Goal: Task Accomplishment & Management: Use online tool/utility

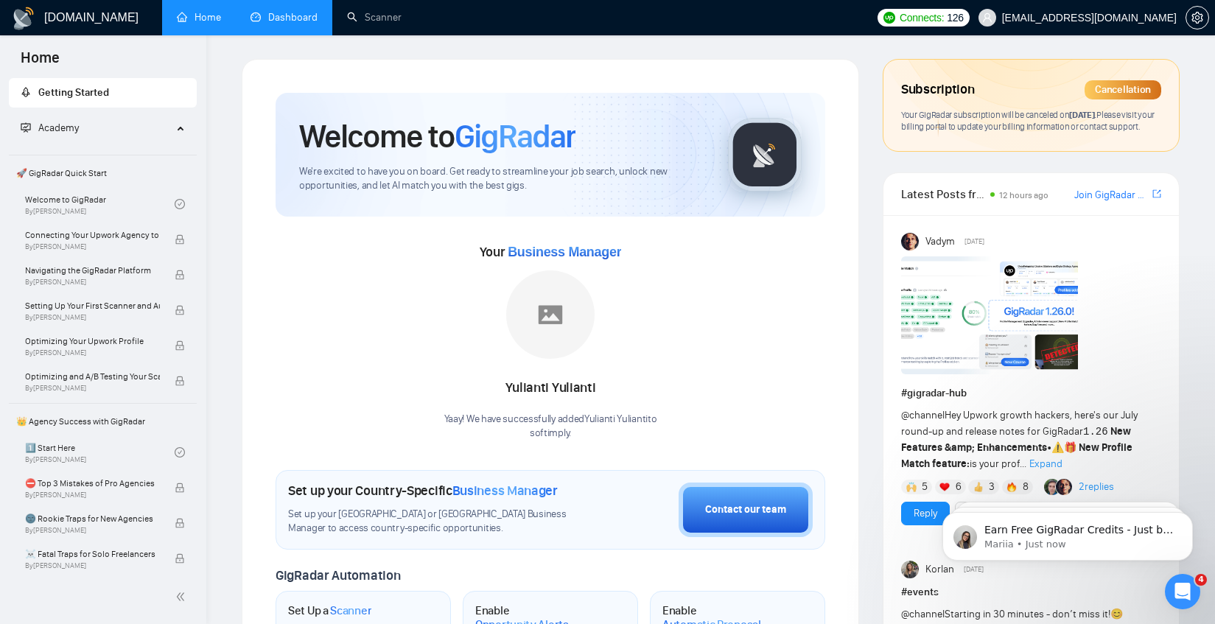
click at [313, 24] on link "Dashboard" at bounding box center [284, 17] width 67 height 13
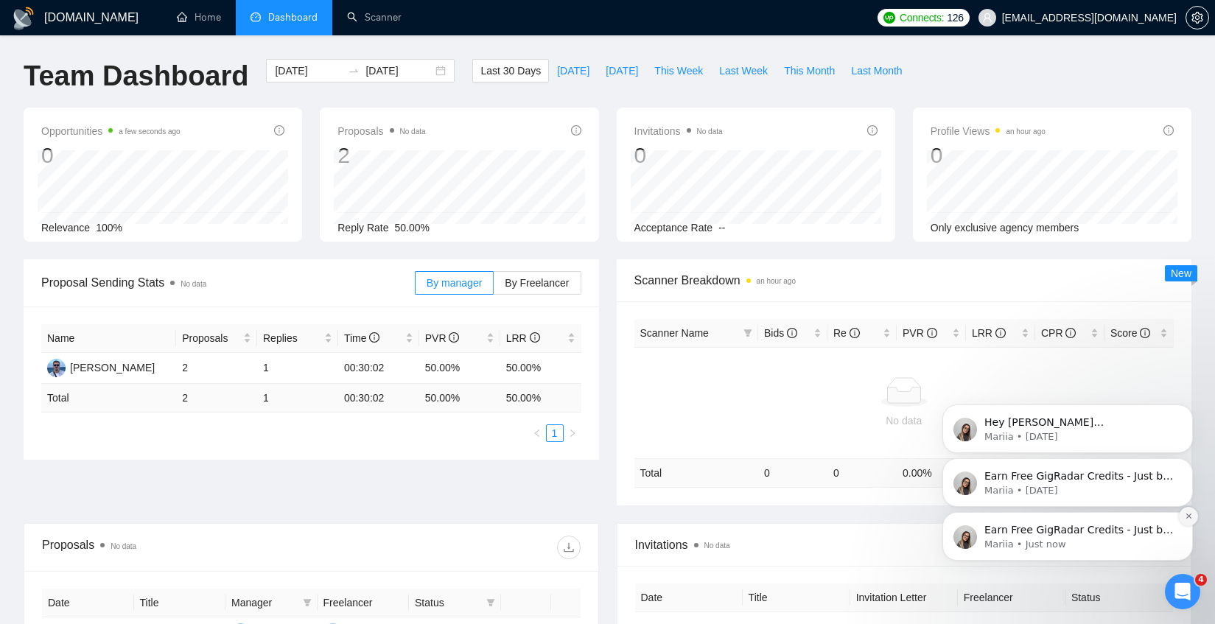
click at [1187, 523] on button "Dismiss notification" at bounding box center [1188, 516] width 19 height 19
click at [1187, 523] on button "Dismiss notification" at bounding box center [1189, 516] width 15 height 15
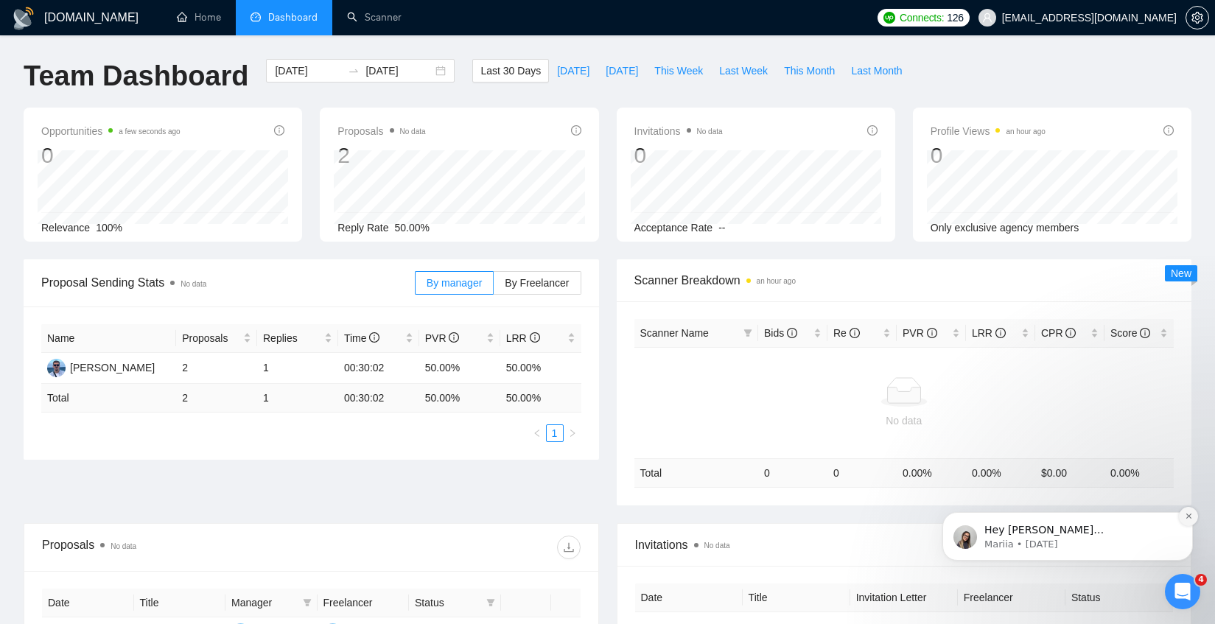
click at [1187, 520] on button "Dismiss notification" at bounding box center [1188, 516] width 19 height 19
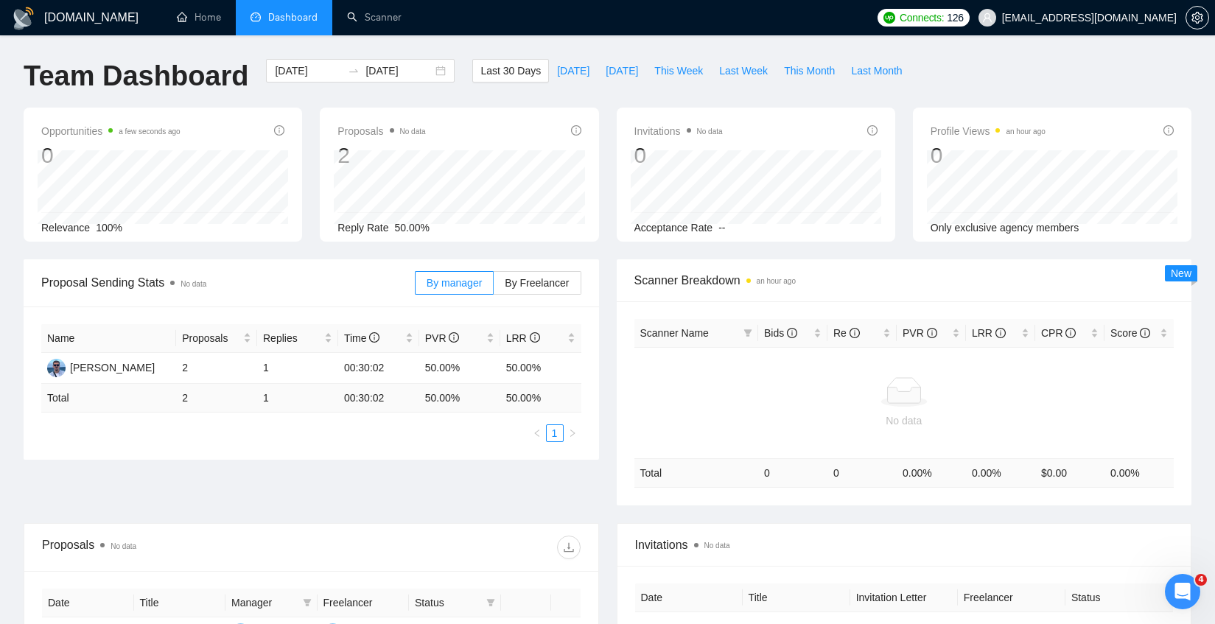
click at [1126, 18] on span "[EMAIL_ADDRESS][DOMAIN_NAME]" at bounding box center [1089, 18] width 175 height 0
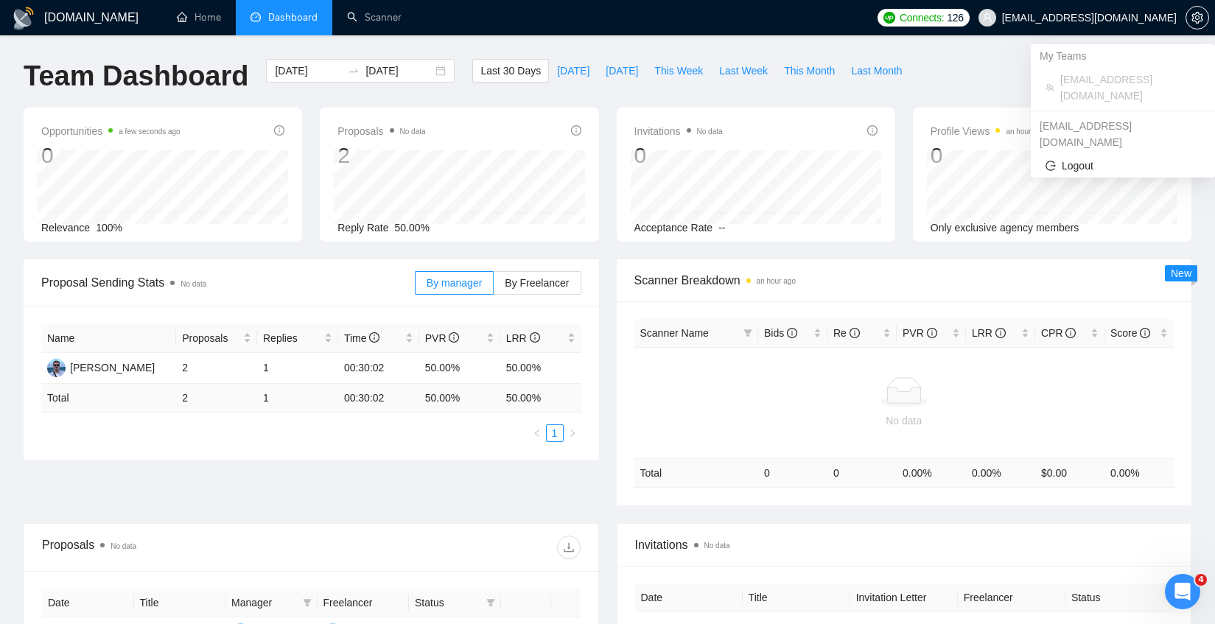
click at [1126, 18] on span "[EMAIL_ADDRESS][DOMAIN_NAME]" at bounding box center [1089, 18] width 175 height 0
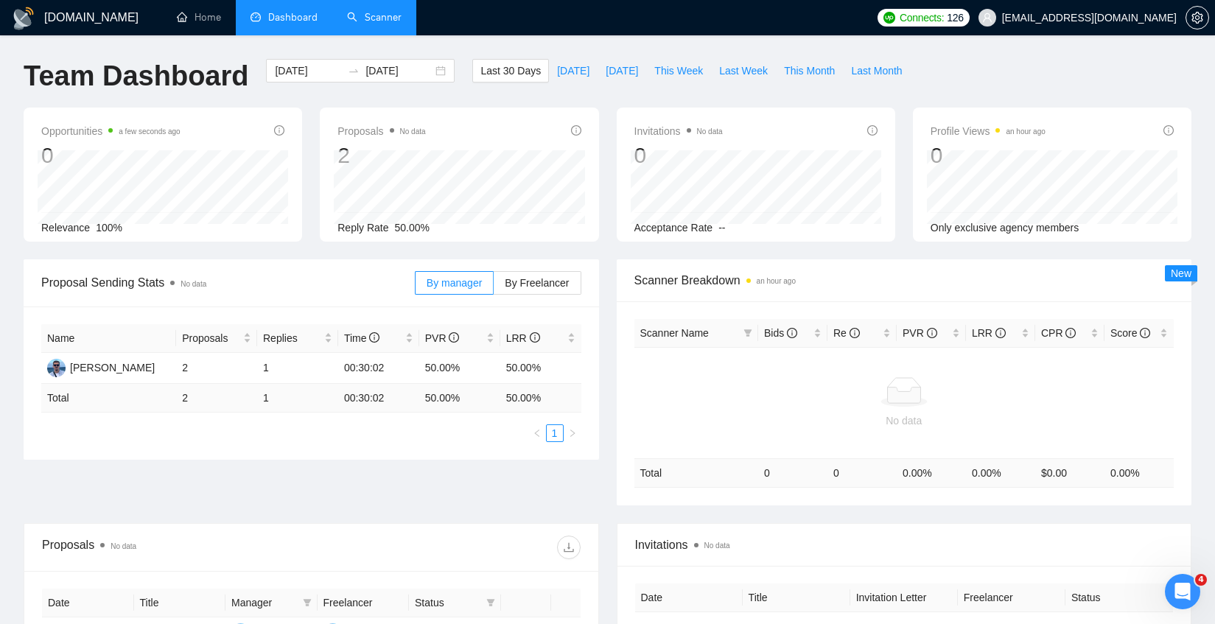
click at [362, 13] on link "Scanner" at bounding box center [374, 17] width 55 height 13
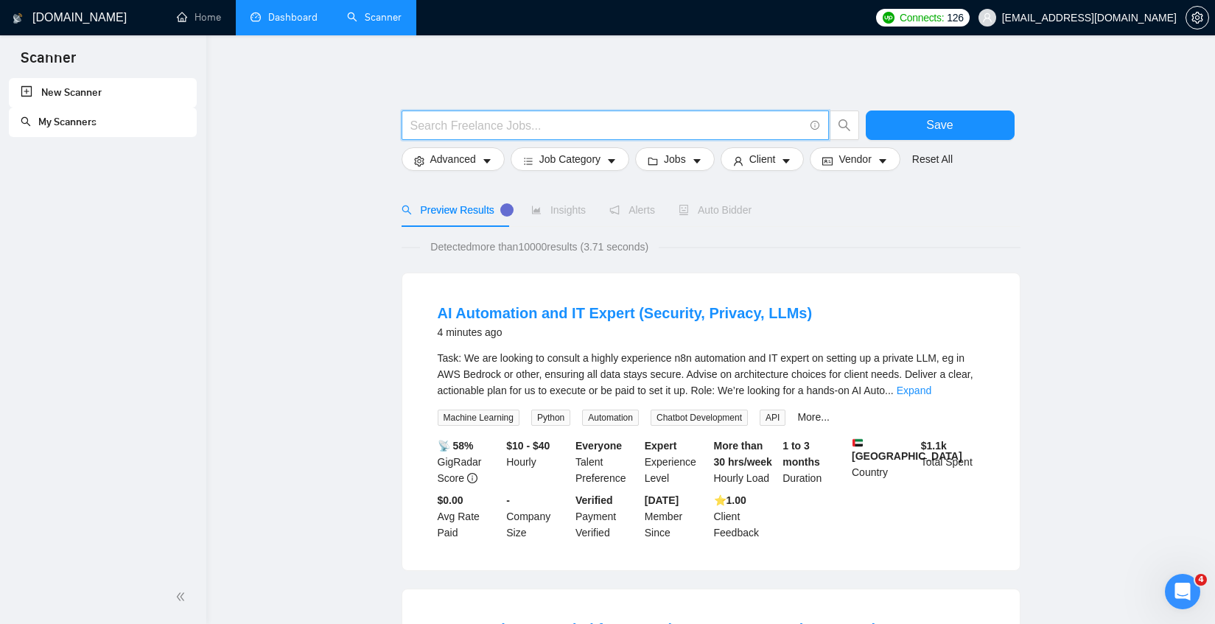
click at [624, 125] on input "text" at bounding box center [608, 125] width 394 height 18
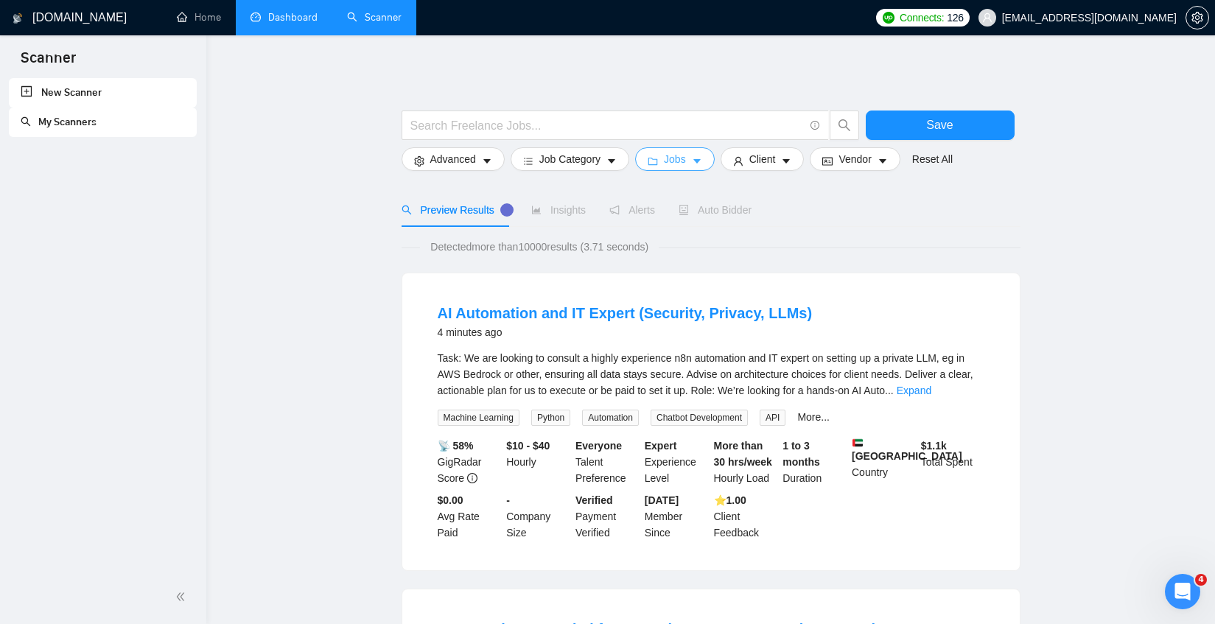
click at [706, 150] on button "Jobs" at bounding box center [675, 159] width 80 height 24
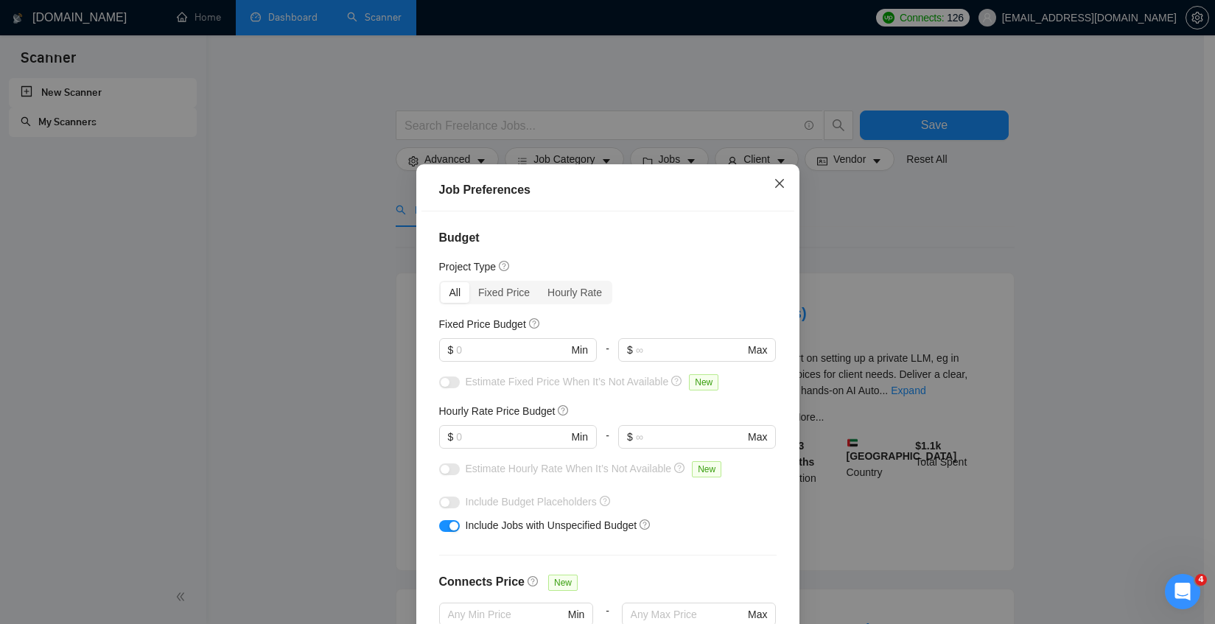
click at [775, 183] on icon "close" at bounding box center [779, 182] width 9 height 9
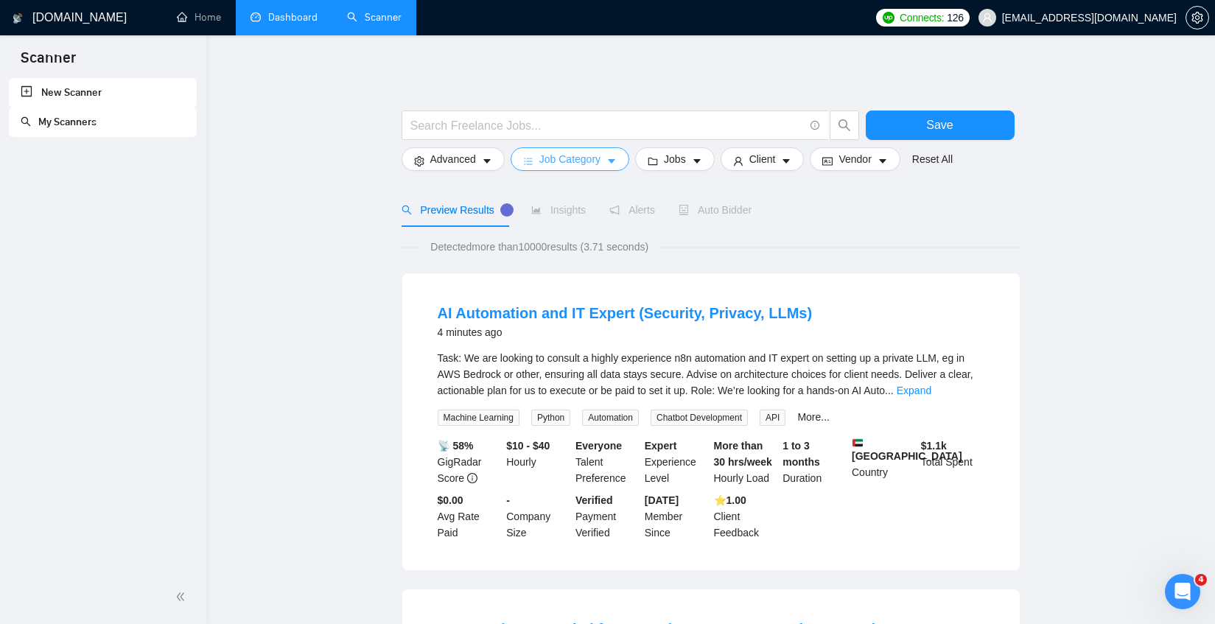
click at [610, 155] on button "Job Category" at bounding box center [570, 159] width 119 height 24
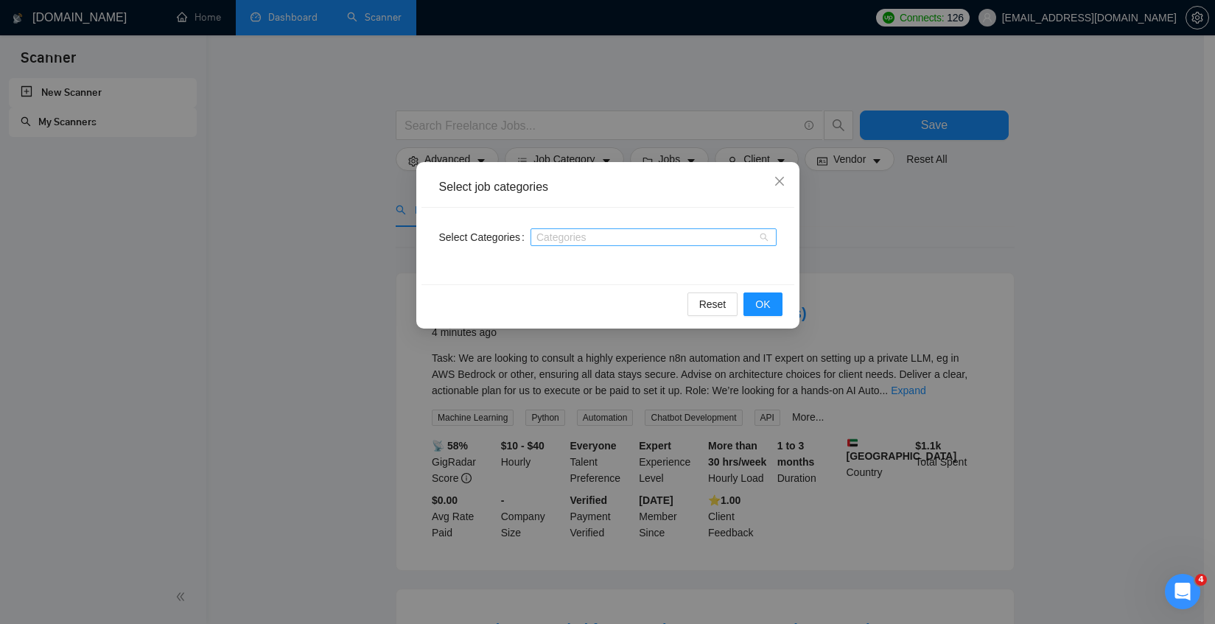
click at [576, 230] on div "Categories" at bounding box center [654, 237] width 246 height 18
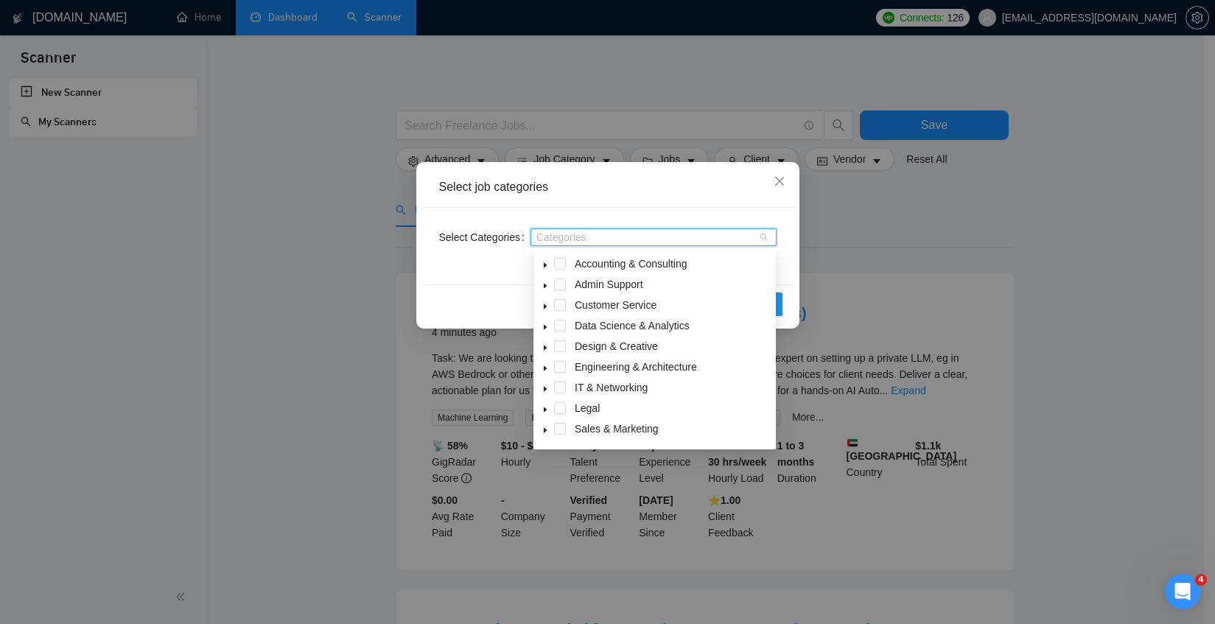
click at [566, 228] on div "Categories" at bounding box center [654, 237] width 246 height 18
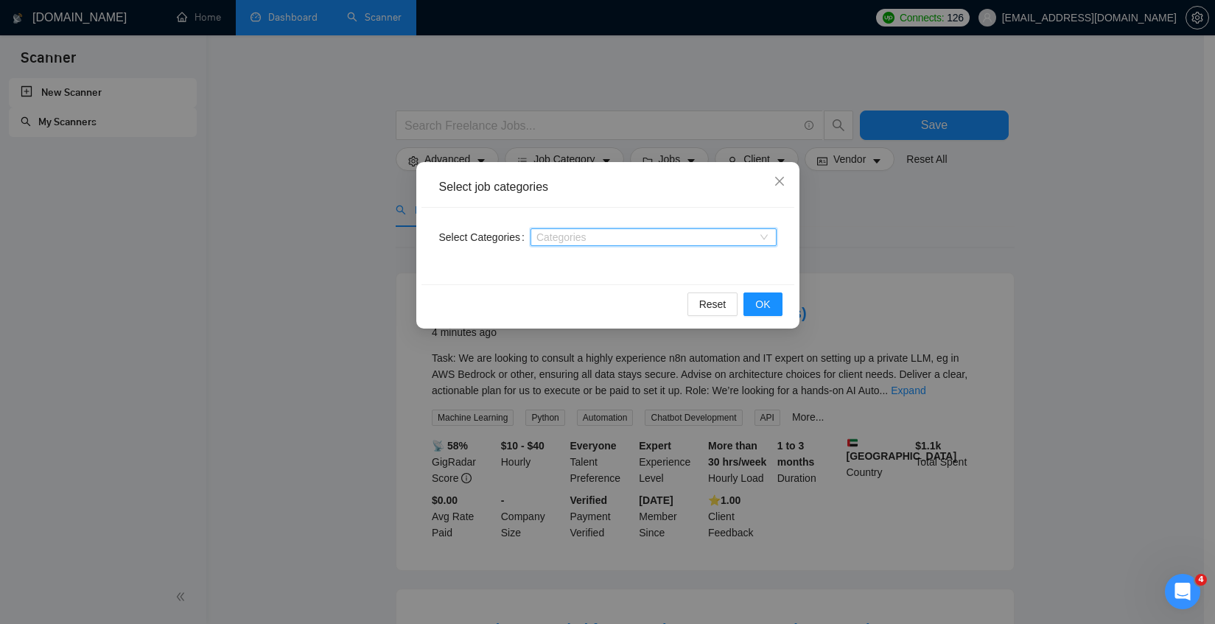
drag, startPoint x: 472, startPoint y: 241, endPoint x: 702, endPoint y: 273, distance: 232.2
click at [472, 241] on label "Select Categories" at bounding box center [484, 238] width 91 height 24
click at [537, 241] on input "Select Categories" at bounding box center [538, 237] width 3 height 12
click at [705, 299] on span "Reset" at bounding box center [713, 304] width 27 height 16
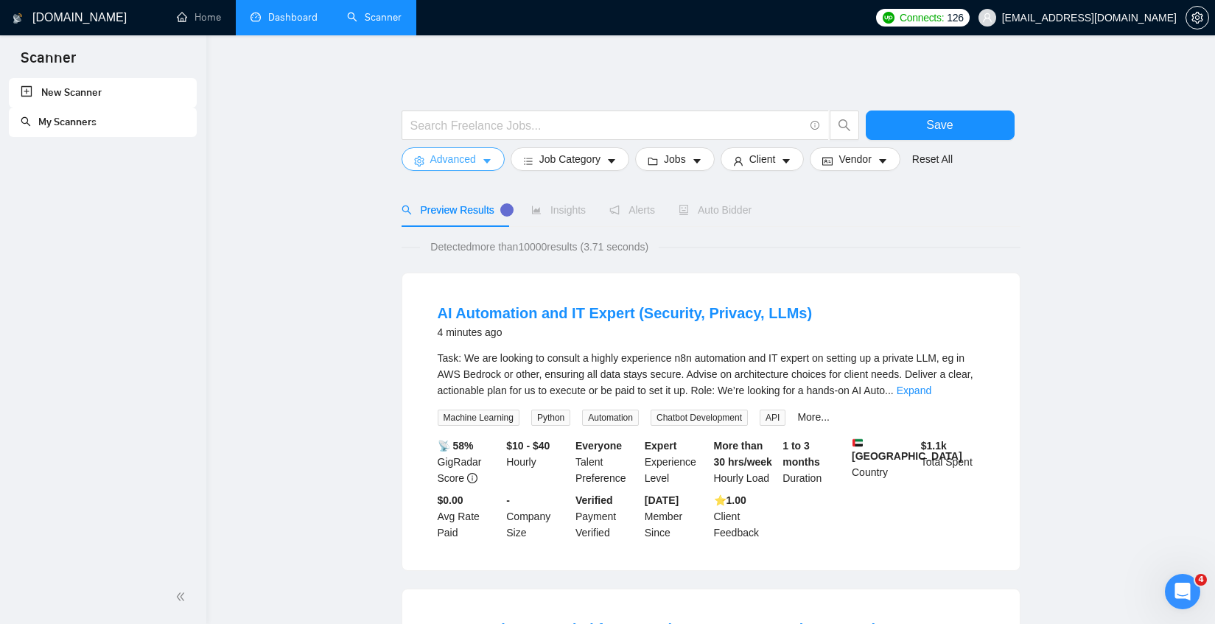
click at [475, 164] on span "Advanced" at bounding box center [453, 159] width 46 height 16
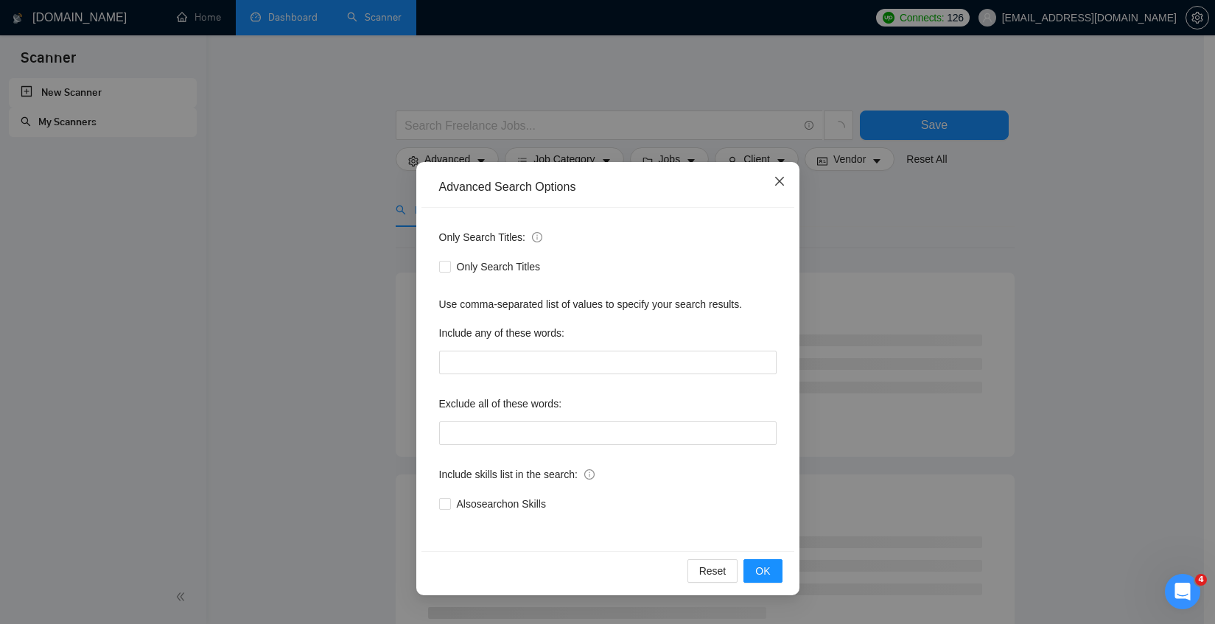
click at [776, 186] on icon "close" at bounding box center [780, 181] width 12 height 12
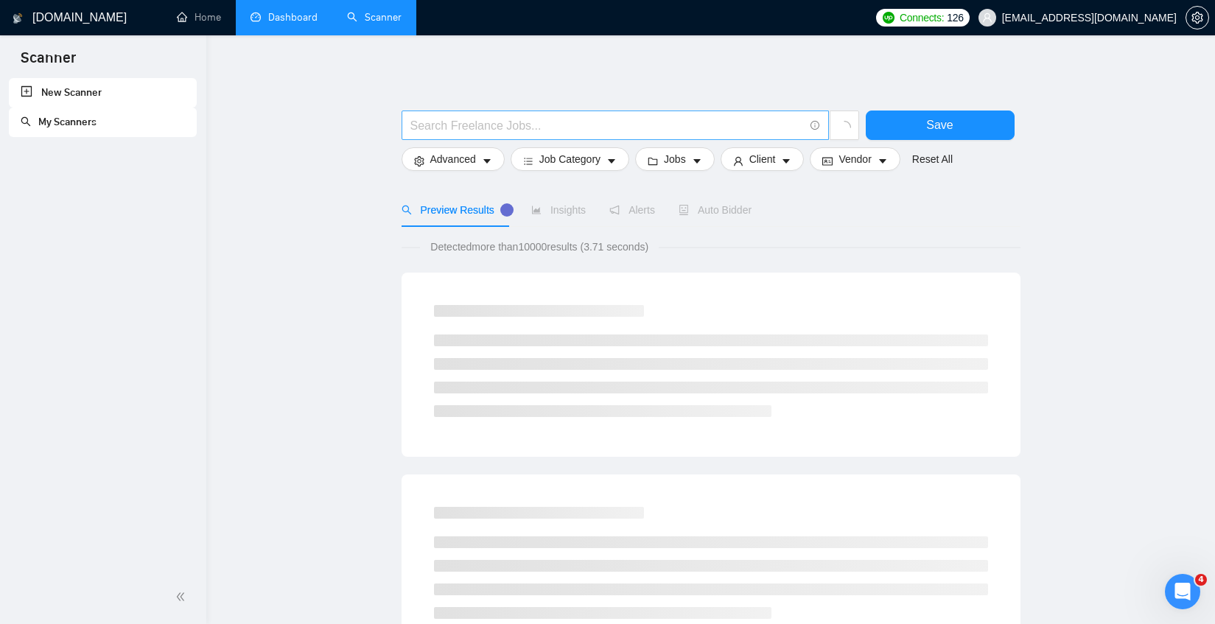
click at [708, 125] on input "text" at bounding box center [608, 125] width 394 height 18
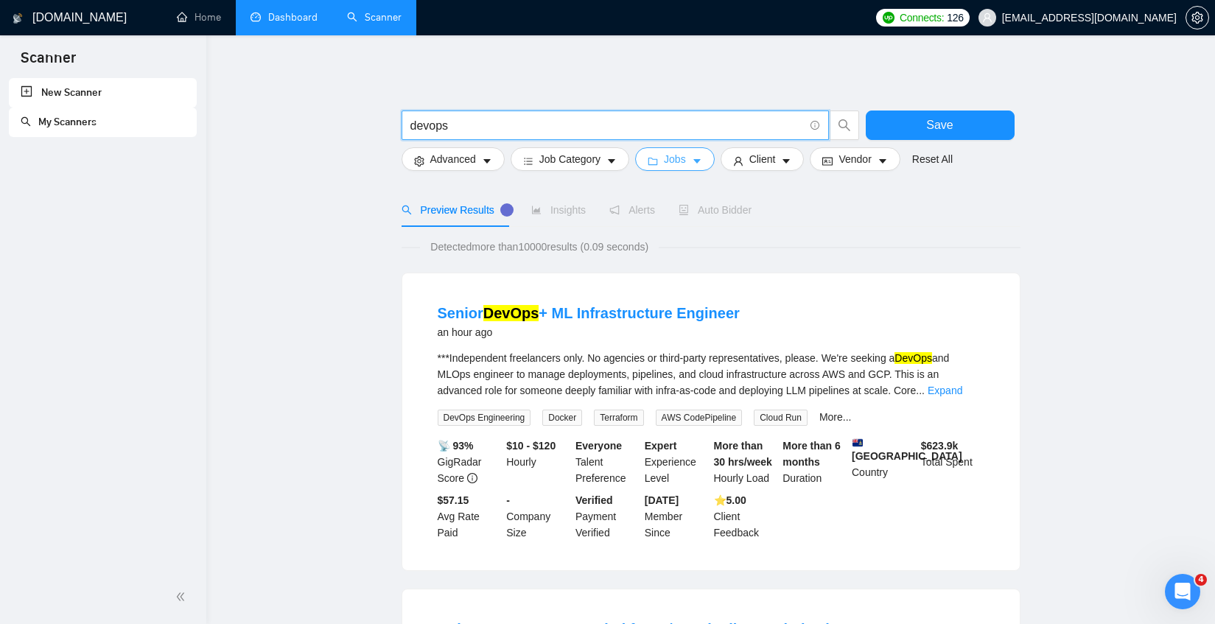
click at [686, 162] on span "Jobs" at bounding box center [675, 159] width 22 height 16
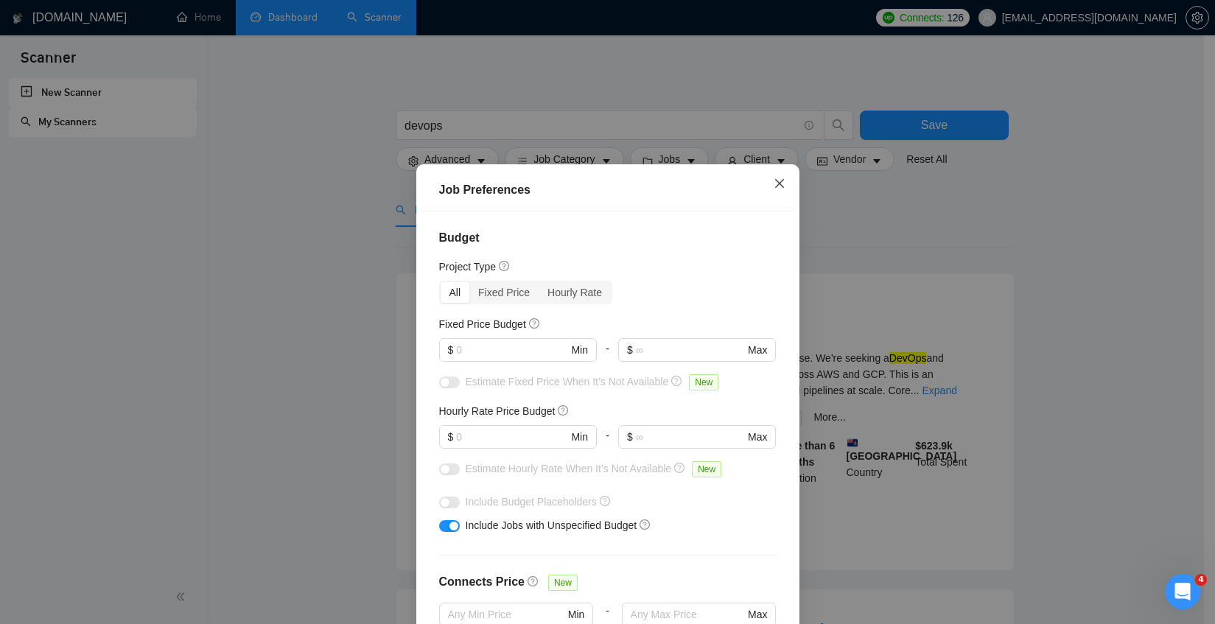
click at [775, 186] on icon "close" at bounding box center [779, 182] width 9 height 9
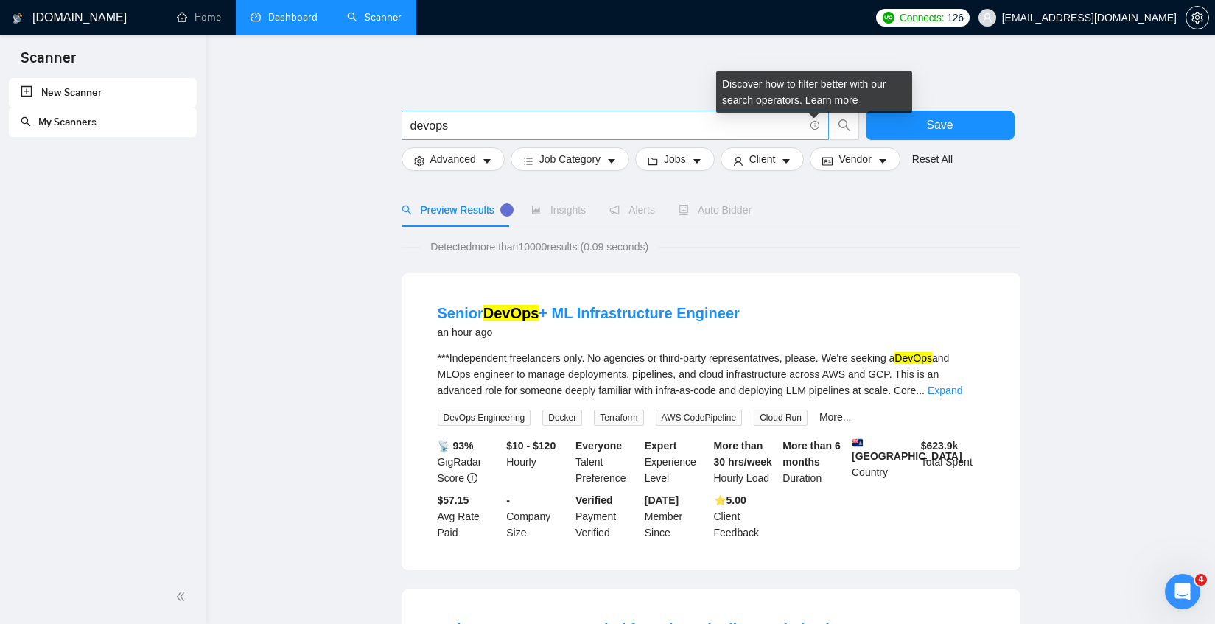
click at [817, 126] on icon "info-circle" at bounding box center [816, 126] width 10 height 10
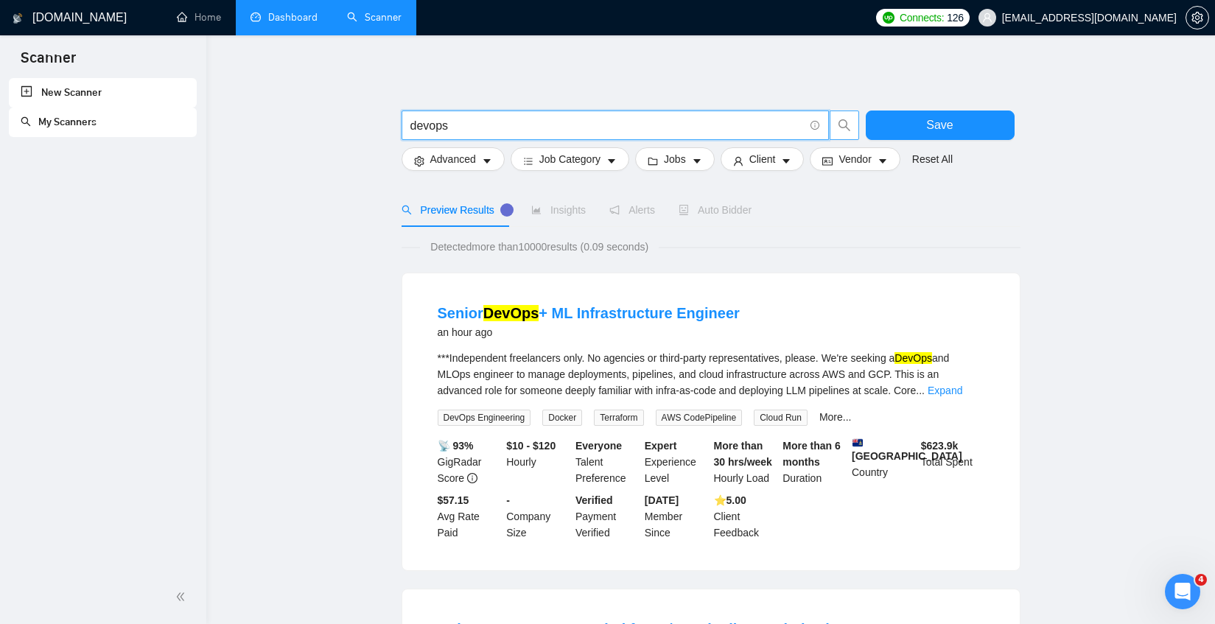
click at [834, 126] on span "search" at bounding box center [845, 125] width 28 height 13
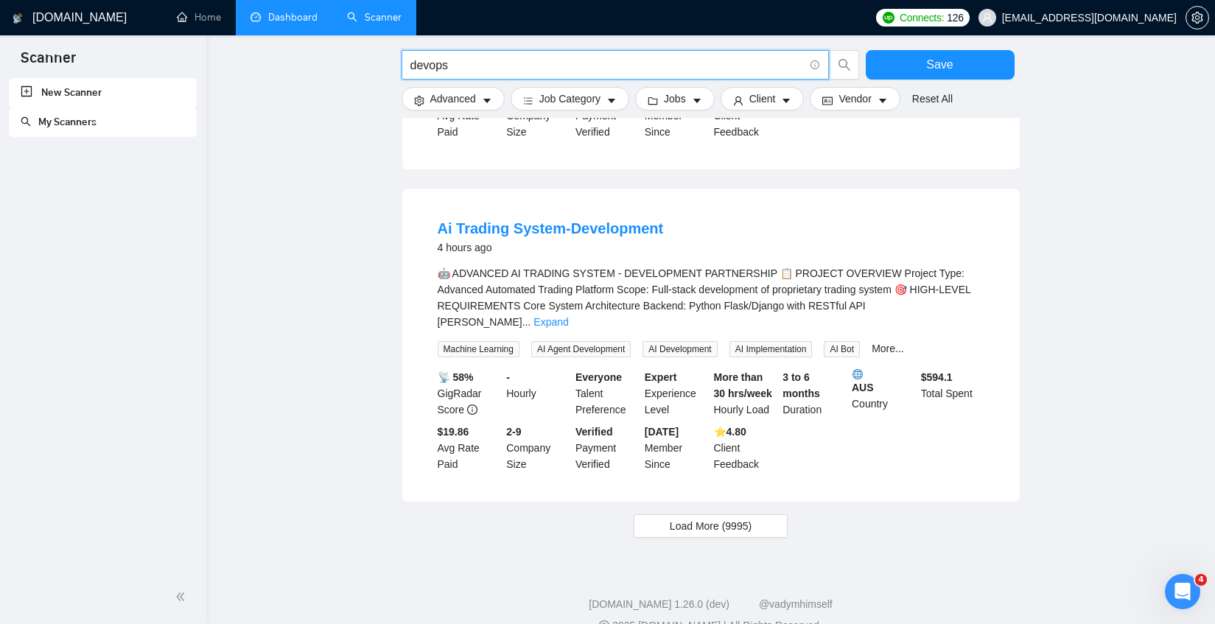
scroll to position [1373, 0]
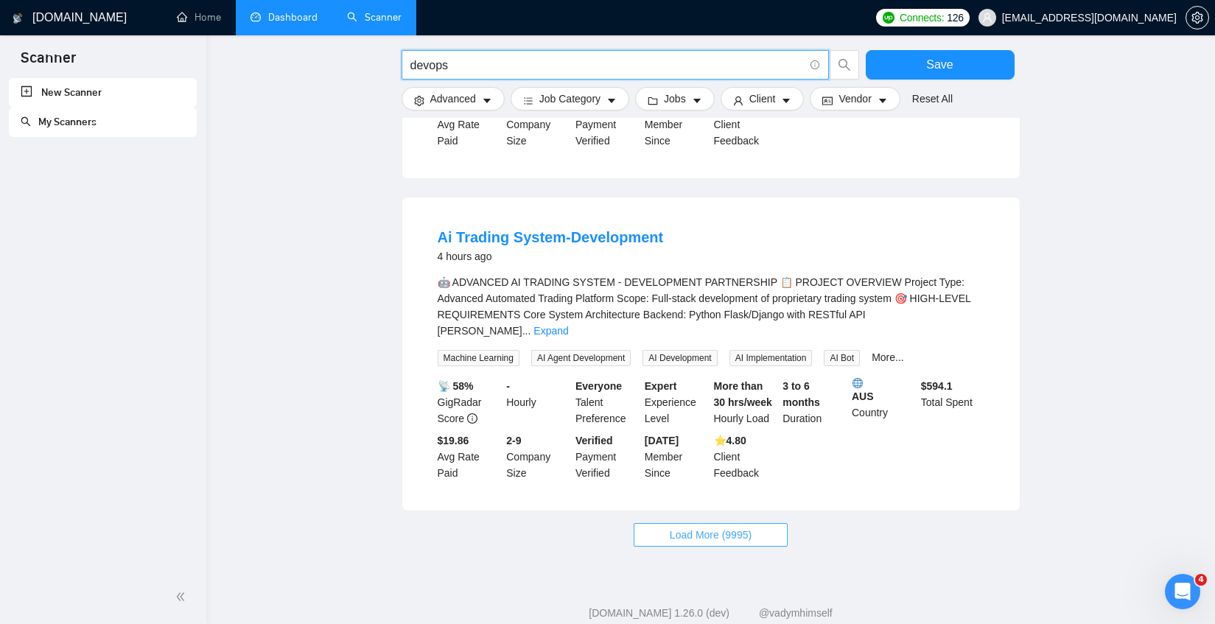
click at [752, 527] on span "Load More (9995)" at bounding box center [711, 535] width 82 height 16
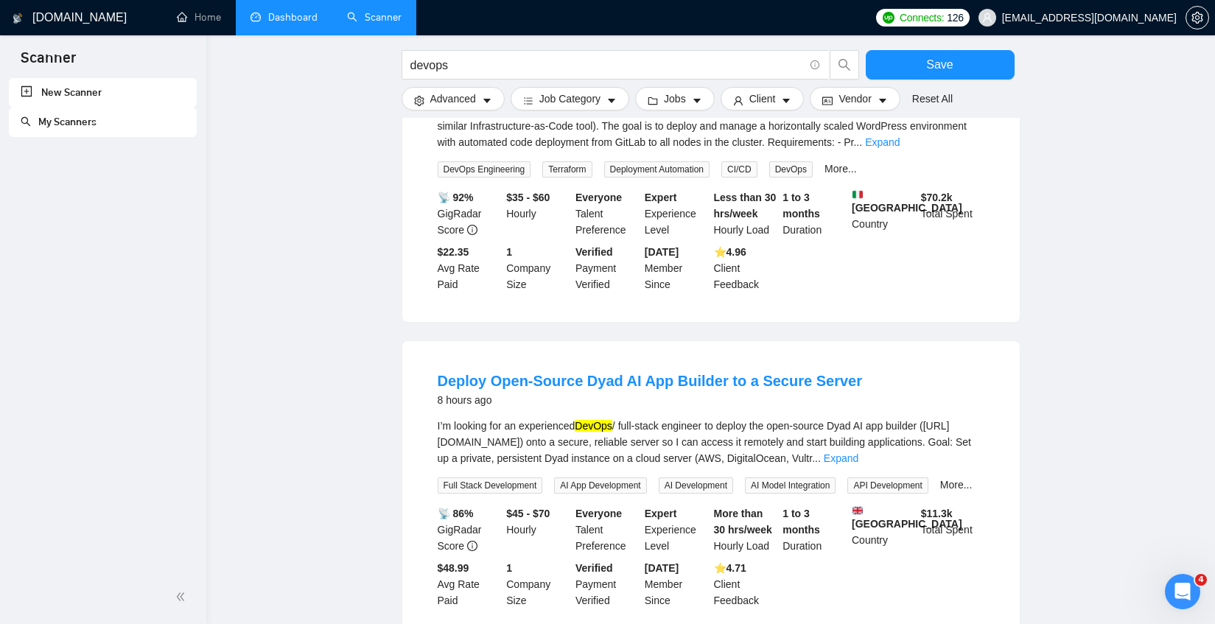
scroll to position [2898, 0]
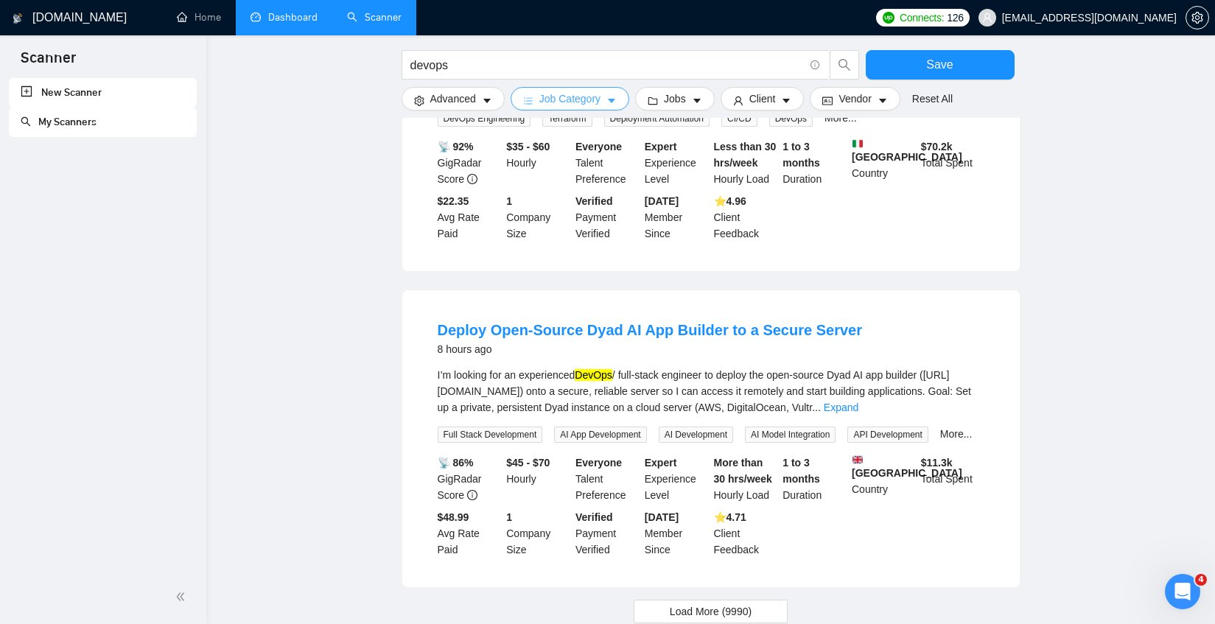
click at [599, 102] on span "Job Category" at bounding box center [570, 99] width 61 height 16
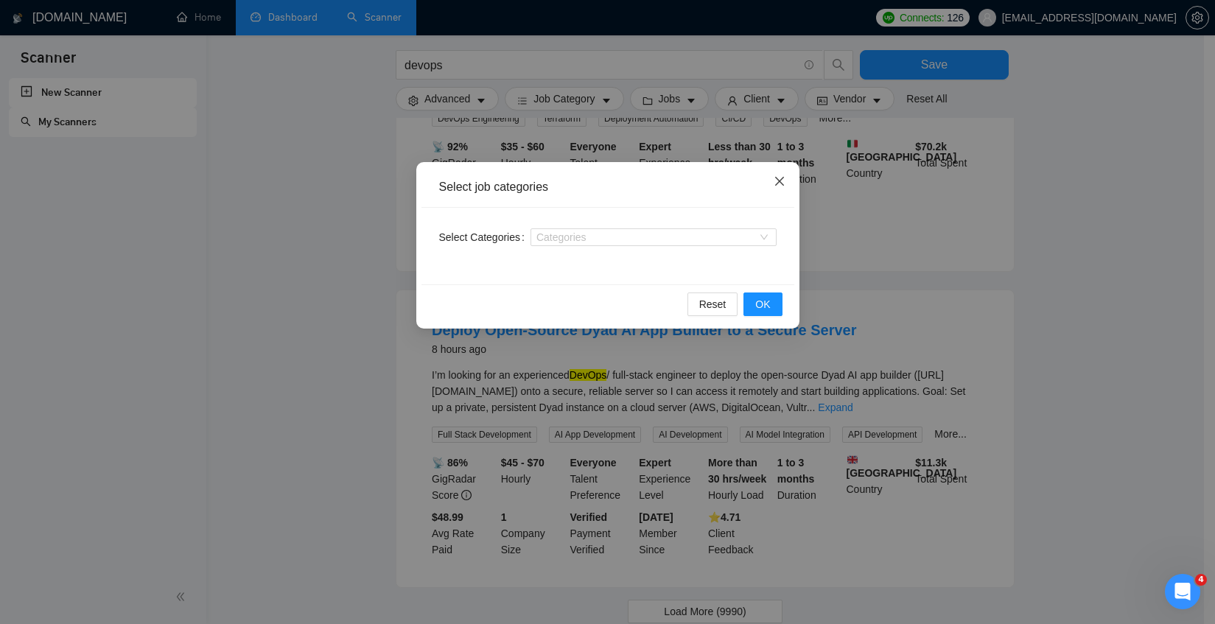
click at [782, 181] on icon "close" at bounding box center [780, 181] width 12 height 12
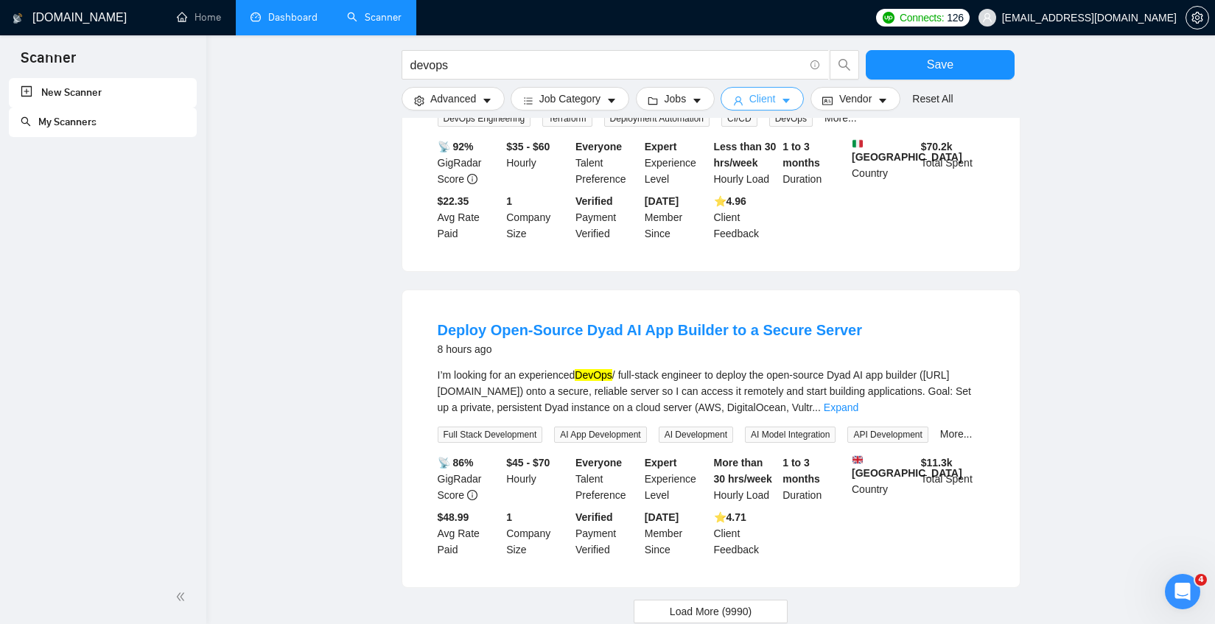
click at [792, 104] on icon "caret-down" at bounding box center [786, 101] width 10 height 10
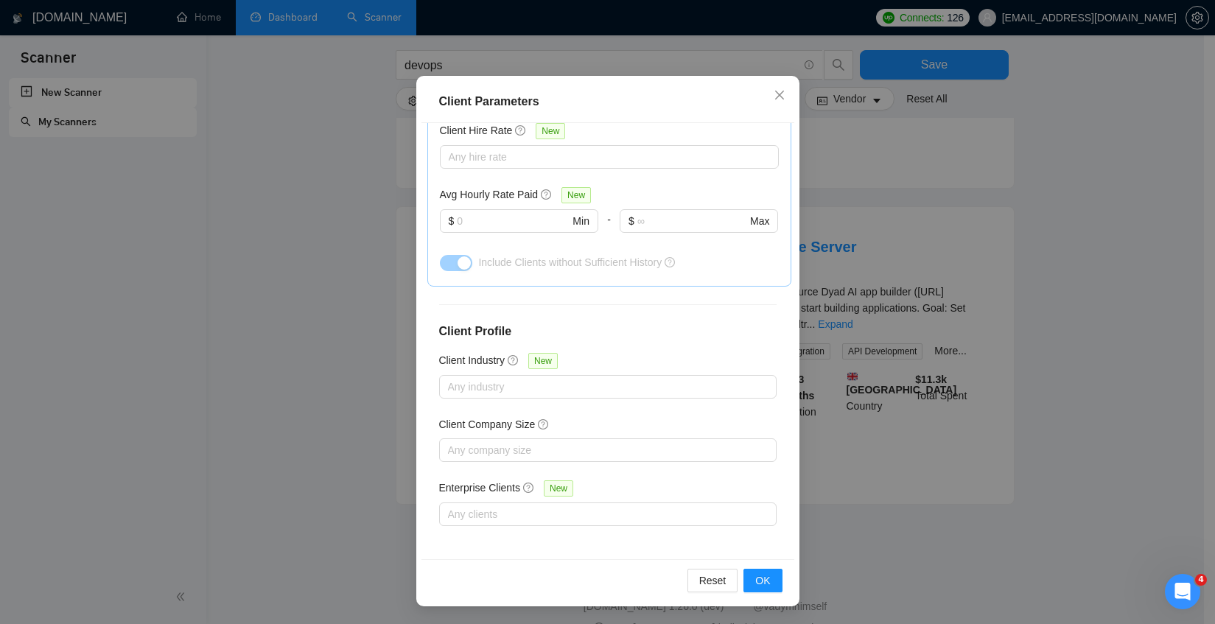
scroll to position [3049, 0]
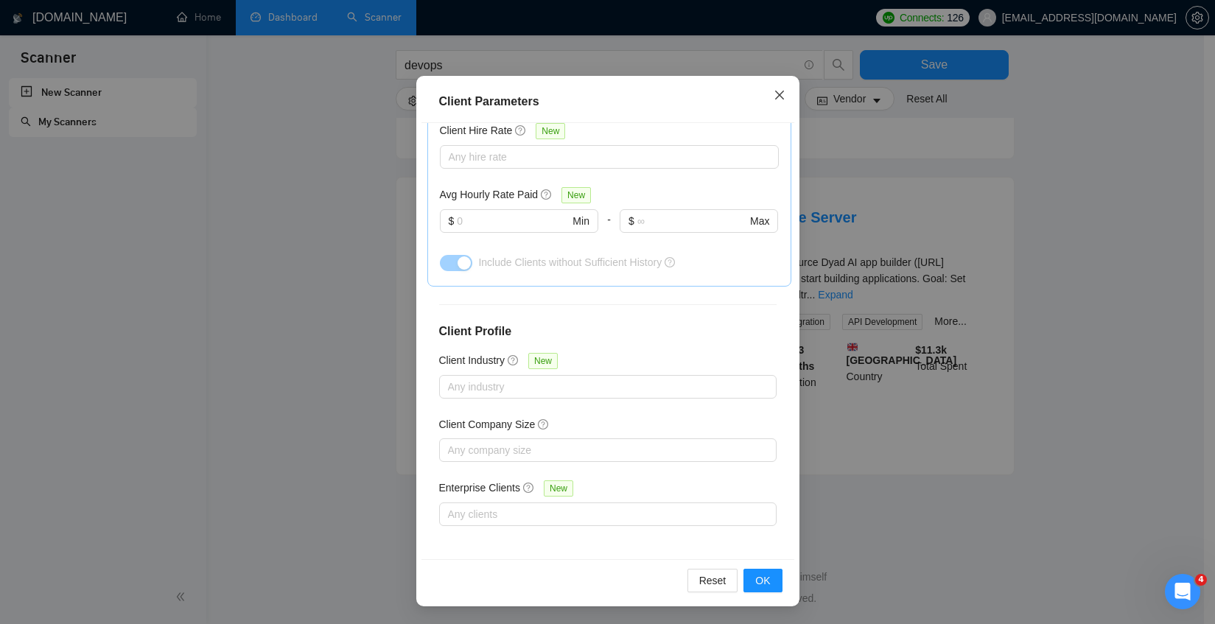
click at [777, 94] on icon "close" at bounding box center [780, 95] width 12 height 12
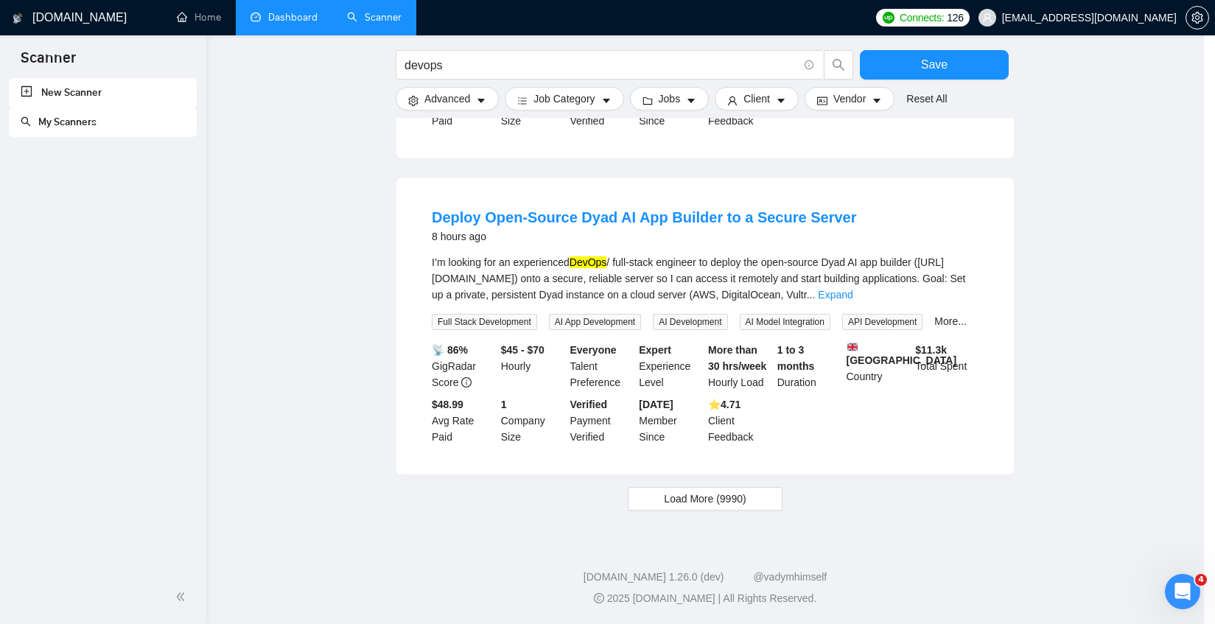
scroll to position [13, 0]
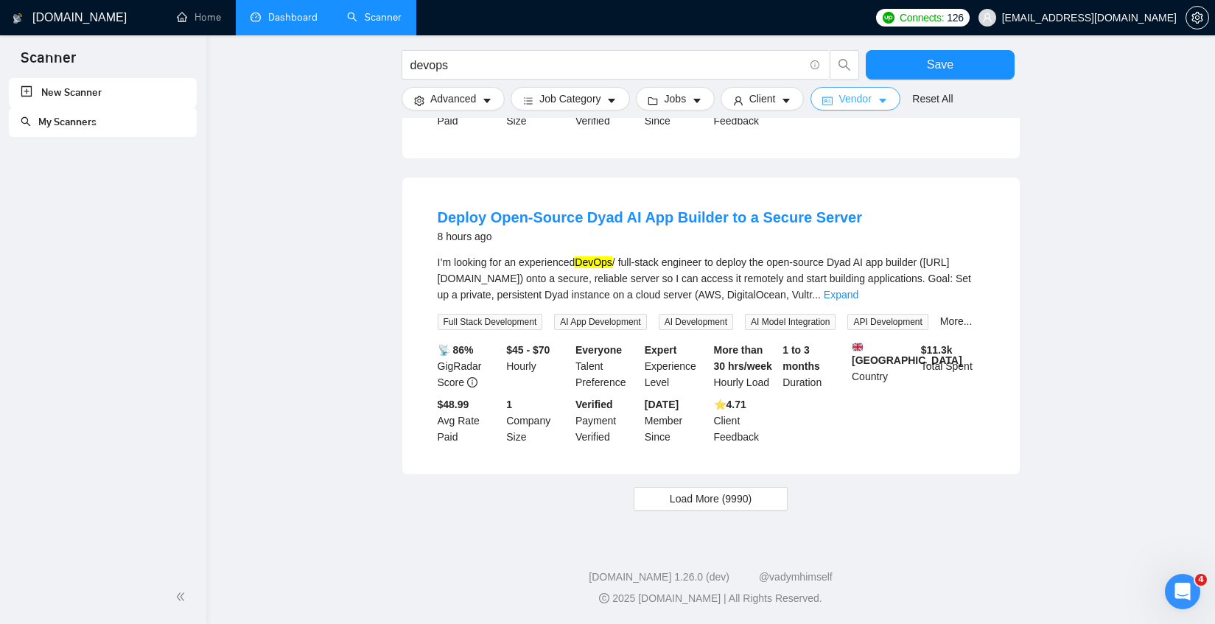
click at [888, 97] on icon "caret-down" at bounding box center [883, 101] width 10 height 10
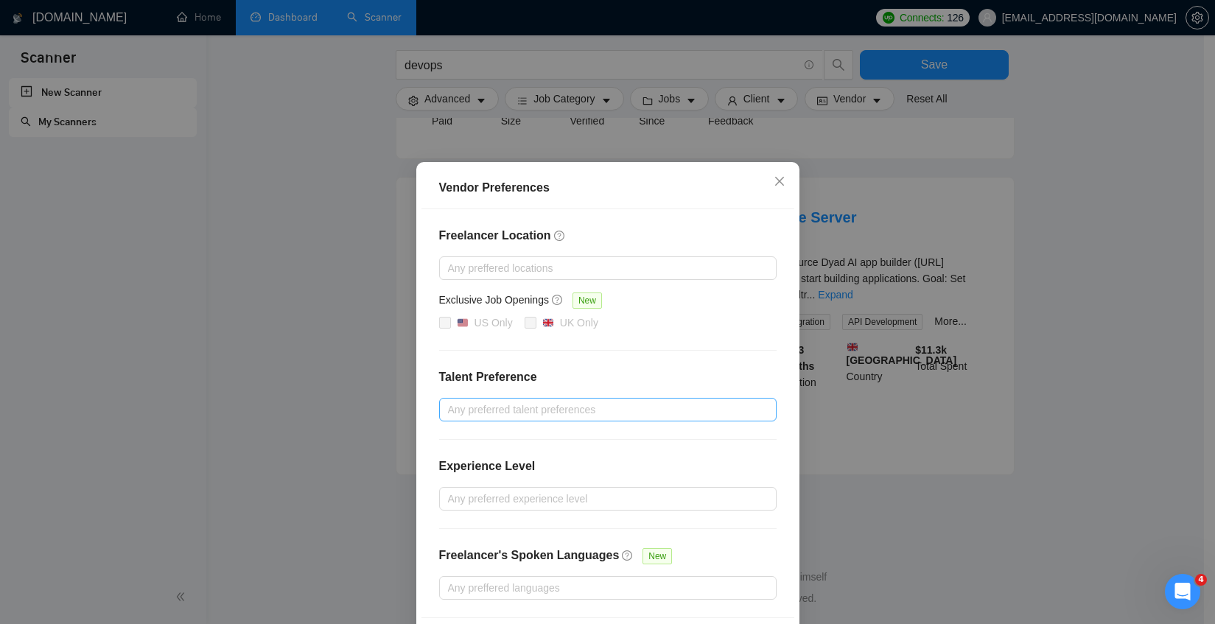
scroll to position [57, 0]
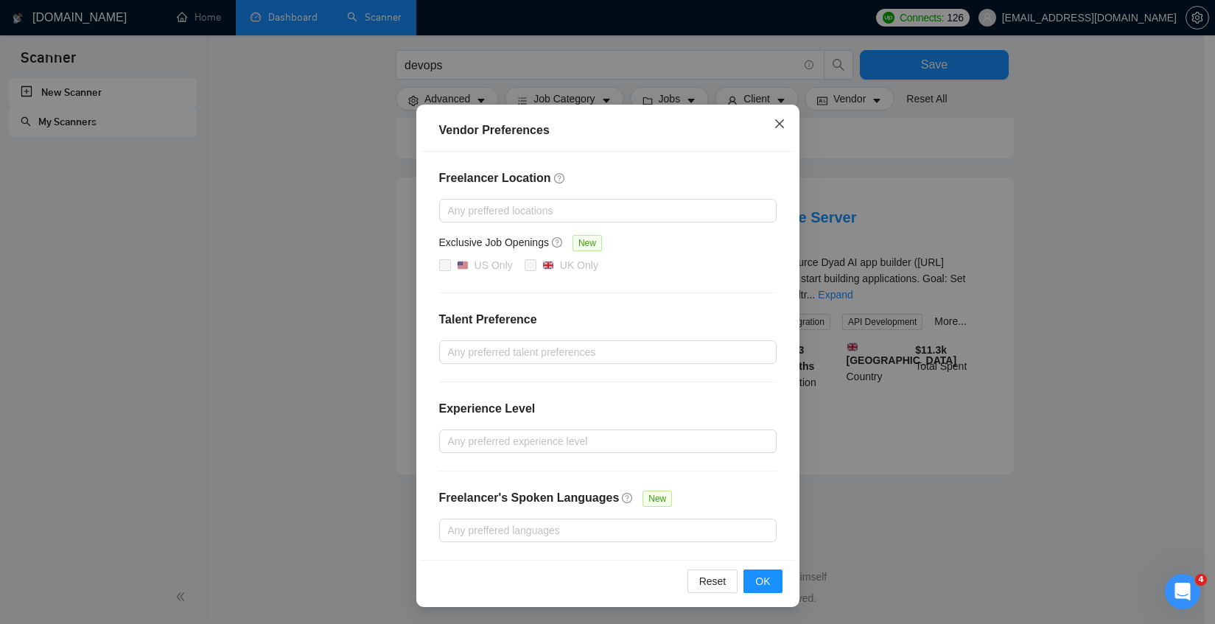
click at [774, 124] on icon "close" at bounding box center [780, 124] width 12 height 12
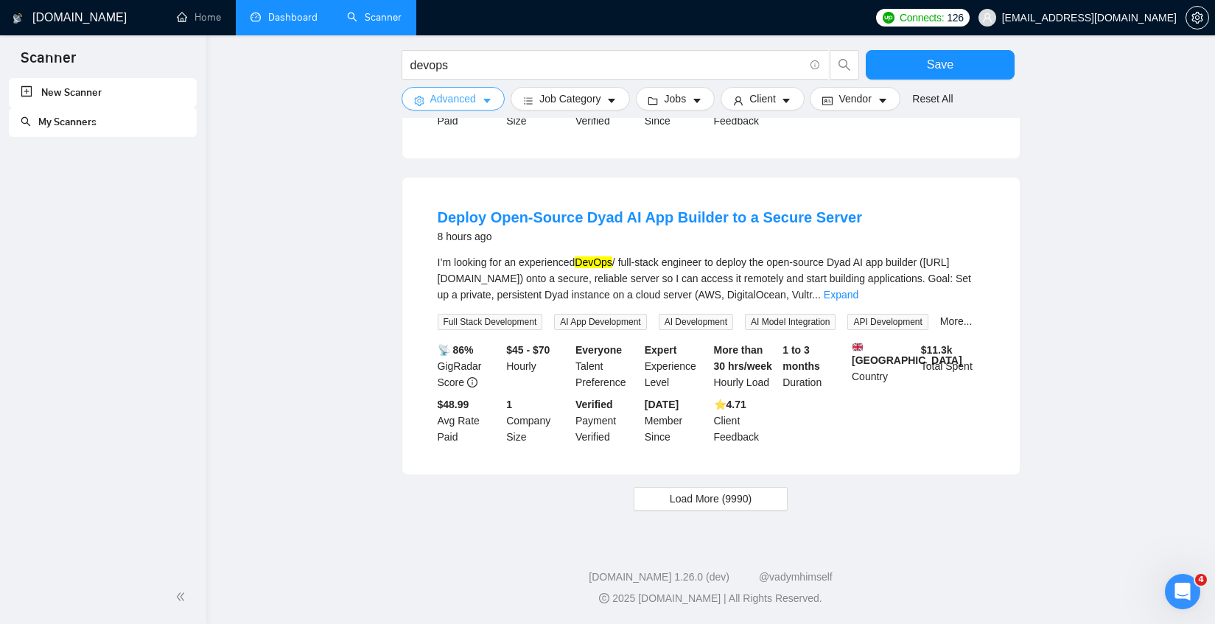
click at [486, 95] on span "caret-down" at bounding box center [487, 100] width 10 height 11
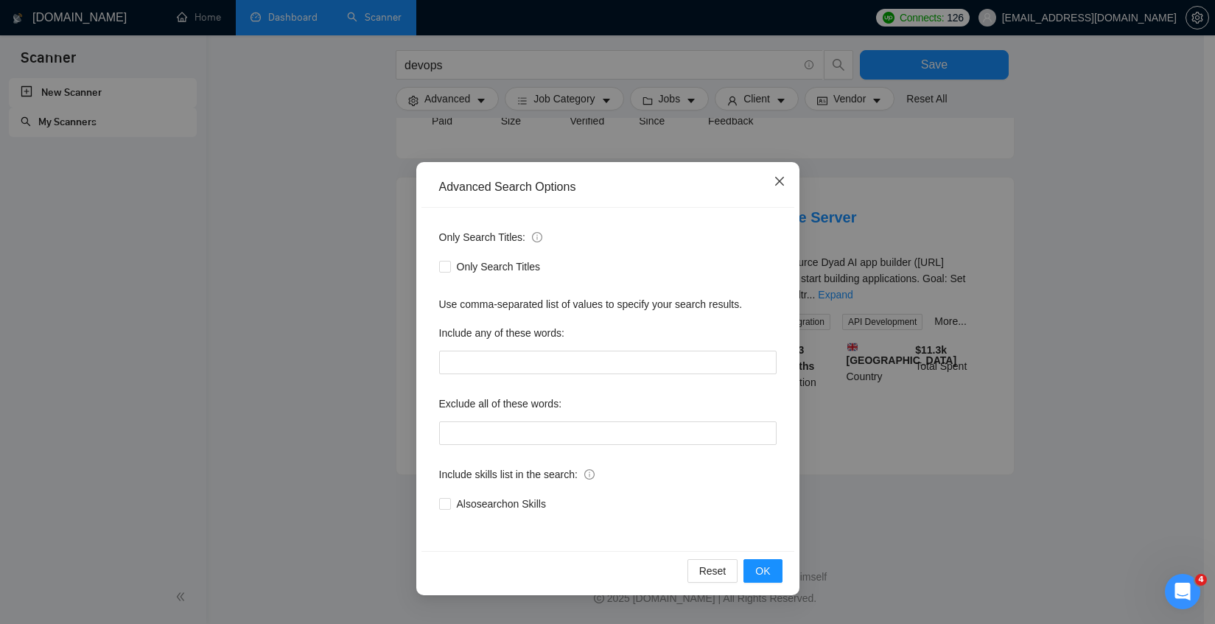
click at [772, 179] on span "Close" at bounding box center [780, 182] width 40 height 40
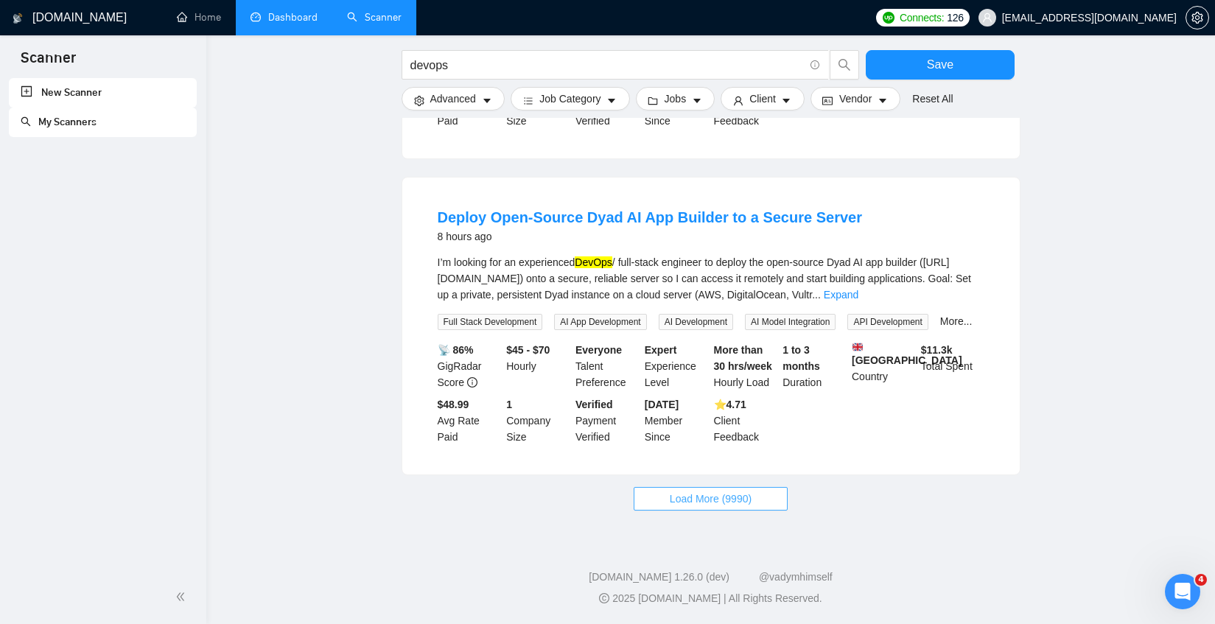
click at [694, 503] on span "Load More (9990)" at bounding box center [711, 499] width 82 height 16
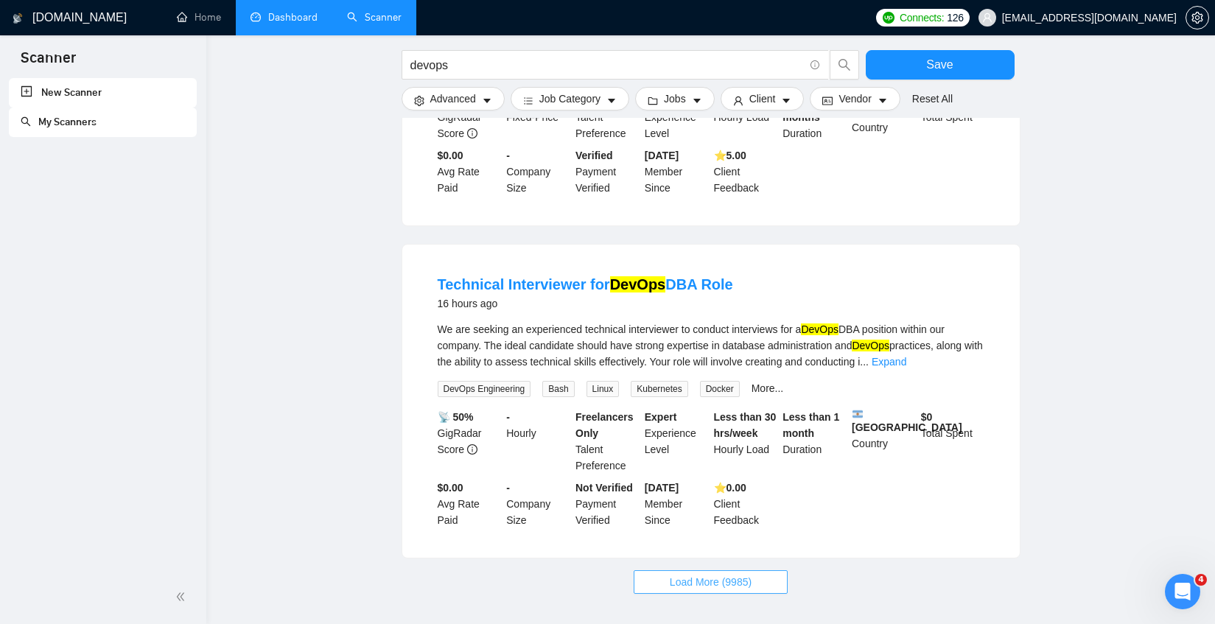
scroll to position [4676, 0]
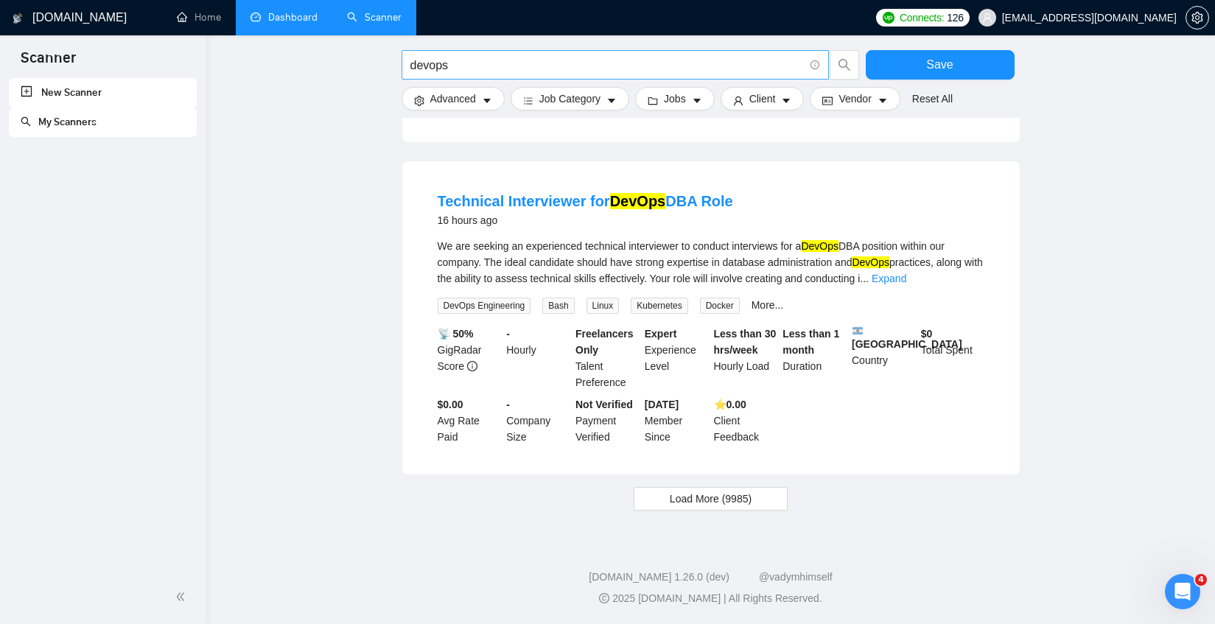
click at [472, 58] on input "devops" at bounding box center [608, 65] width 394 height 18
type input "azure devops"
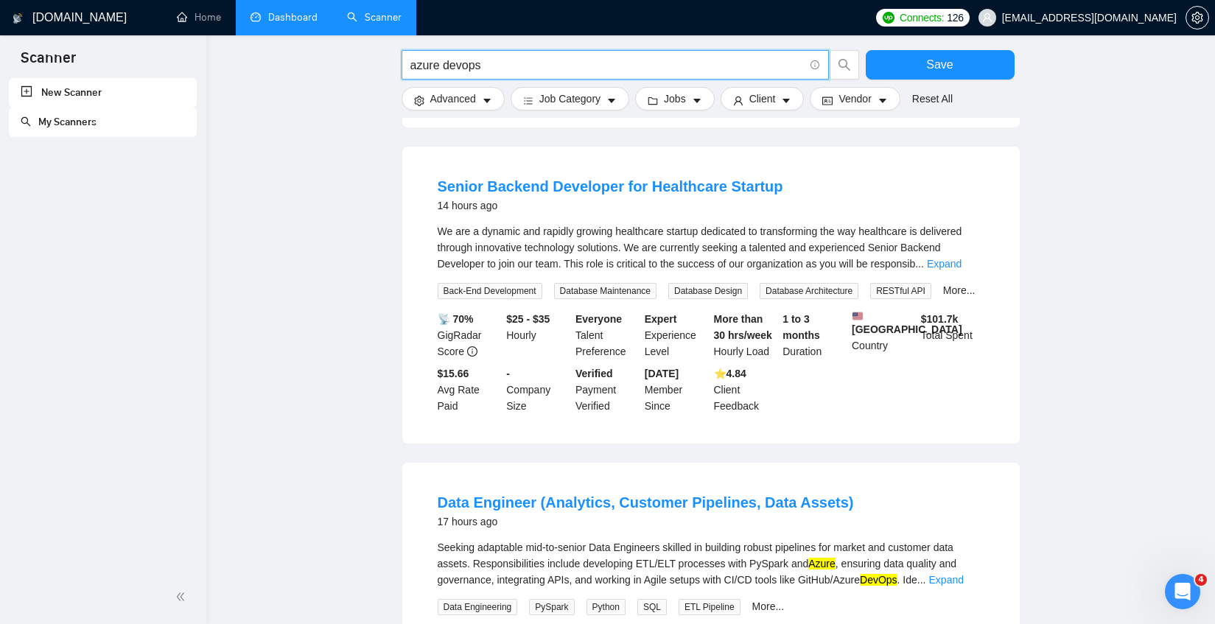
scroll to position [1395, 0]
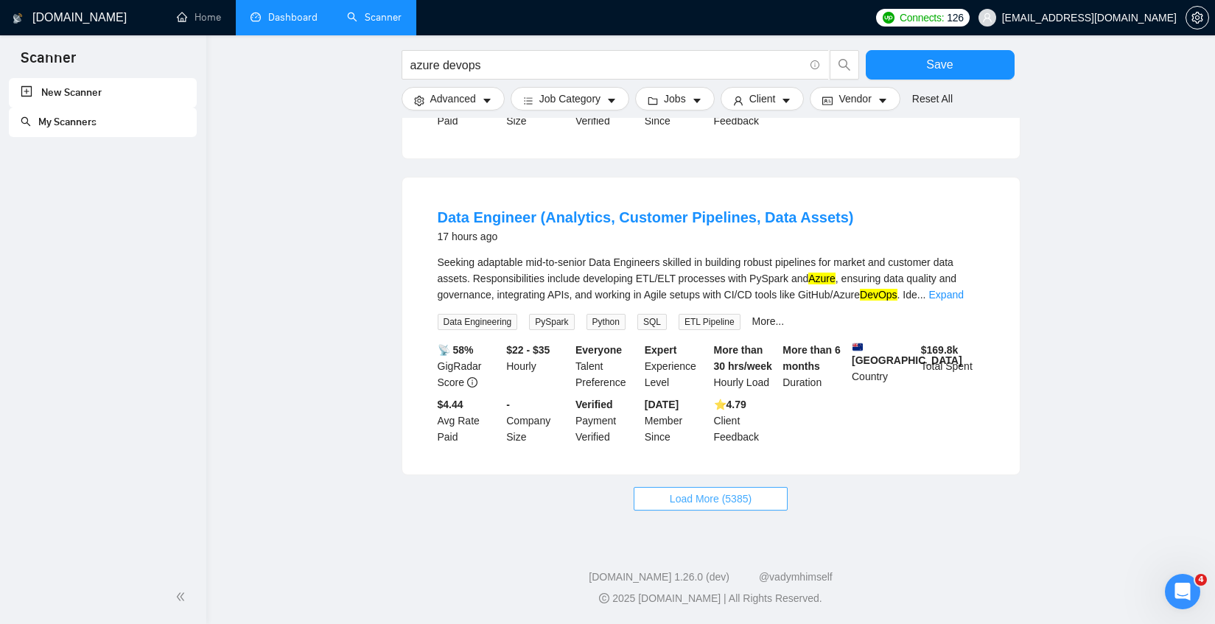
click at [753, 495] on button "Load More (5385)" at bounding box center [711, 499] width 154 height 24
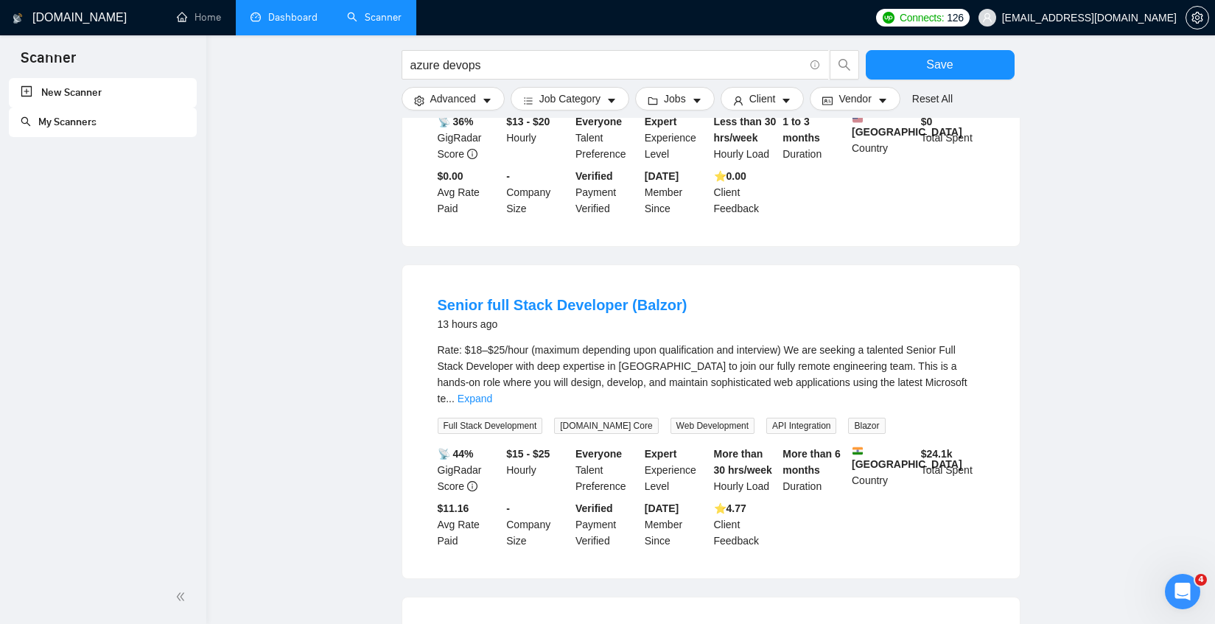
scroll to position [319, 0]
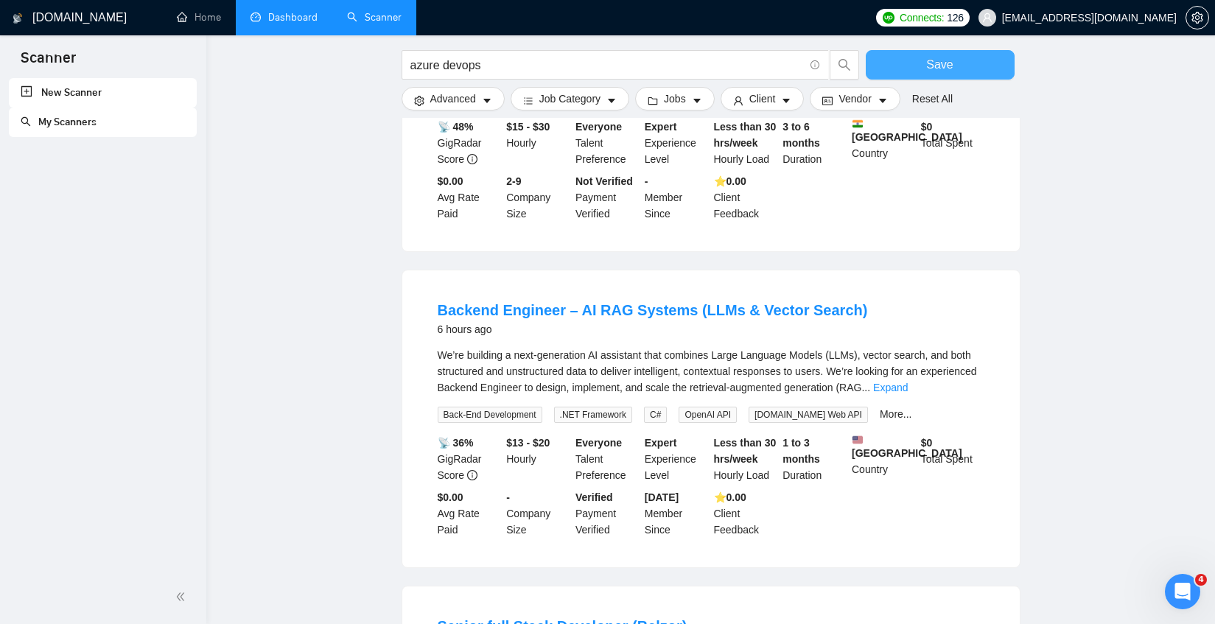
click at [966, 74] on button "Save" at bounding box center [940, 64] width 149 height 29
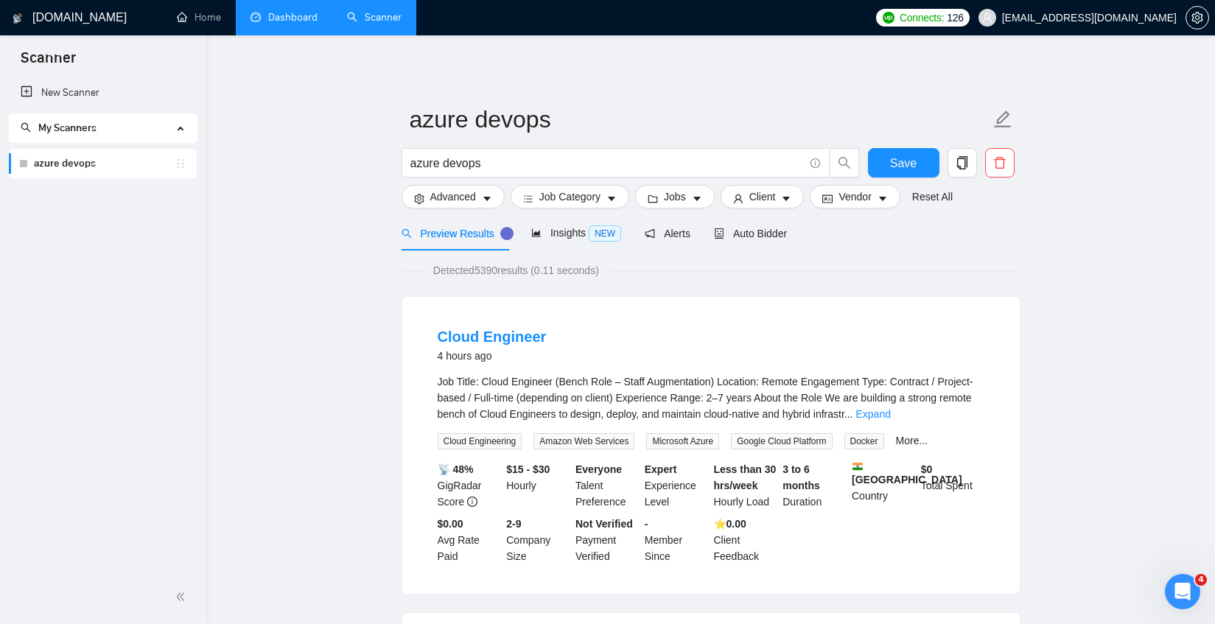
click at [146, 165] on link "azure devops" at bounding box center [104, 163] width 141 height 29
click at [179, 161] on icon "holder" at bounding box center [181, 164] width 12 height 12
click at [94, 166] on link "azure devops" at bounding box center [104, 163] width 141 height 29
click at [290, 21] on link "Dashboard" at bounding box center [284, 17] width 67 height 13
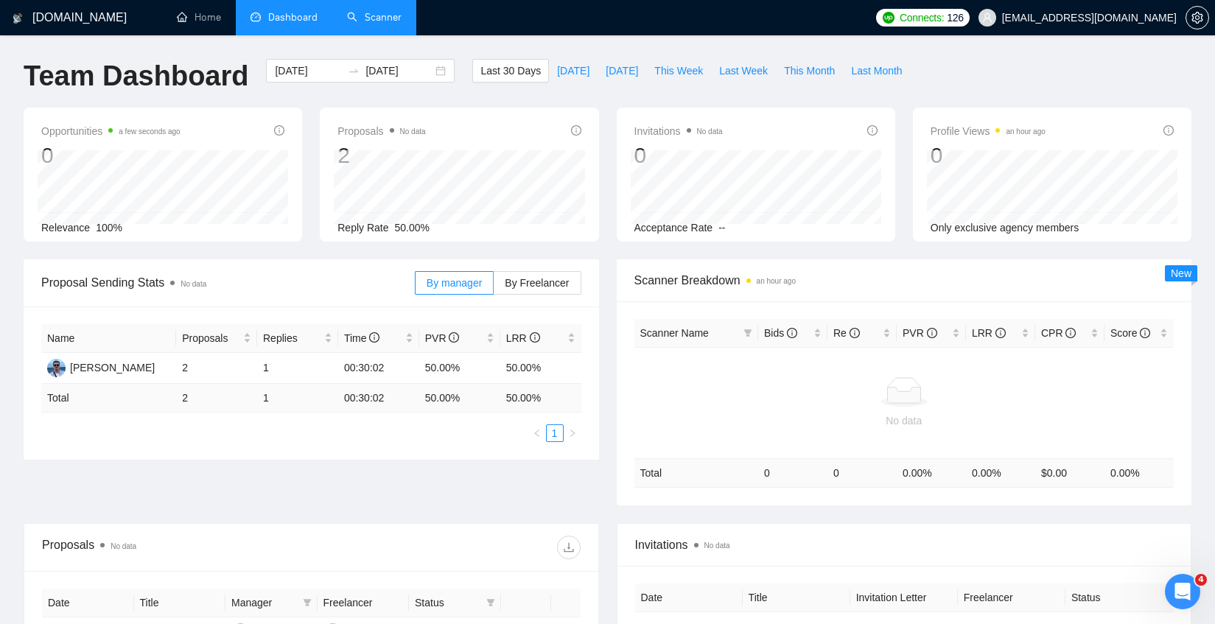
click at [399, 11] on link "Scanner" at bounding box center [374, 17] width 55 height 13
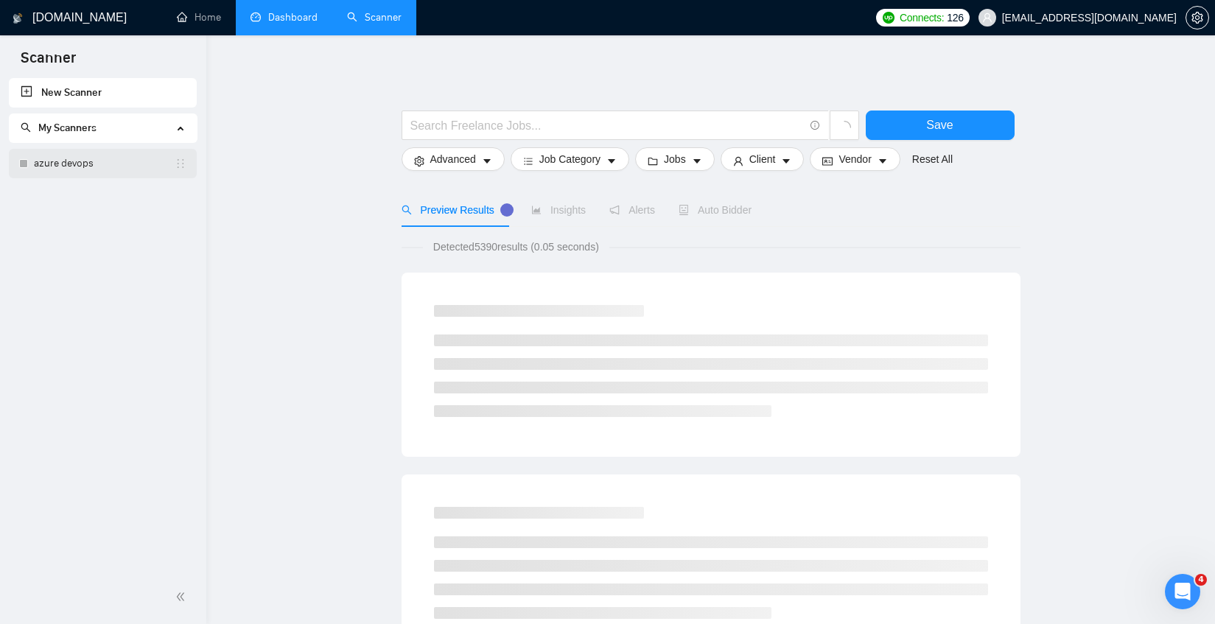
click at [114, 161] on link "azure devops" at bounding box center [104, 163] width 141 height 29
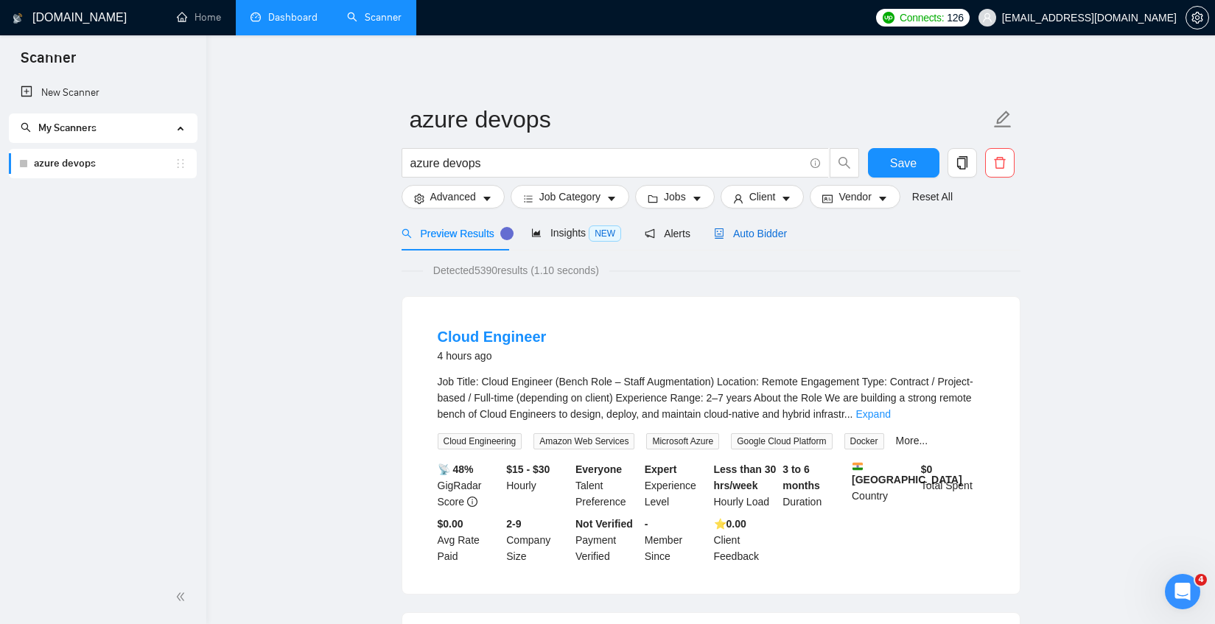
click at [760, 234] on span "Auto Bidder" at bounding box center [750, 234] width 73 height 12
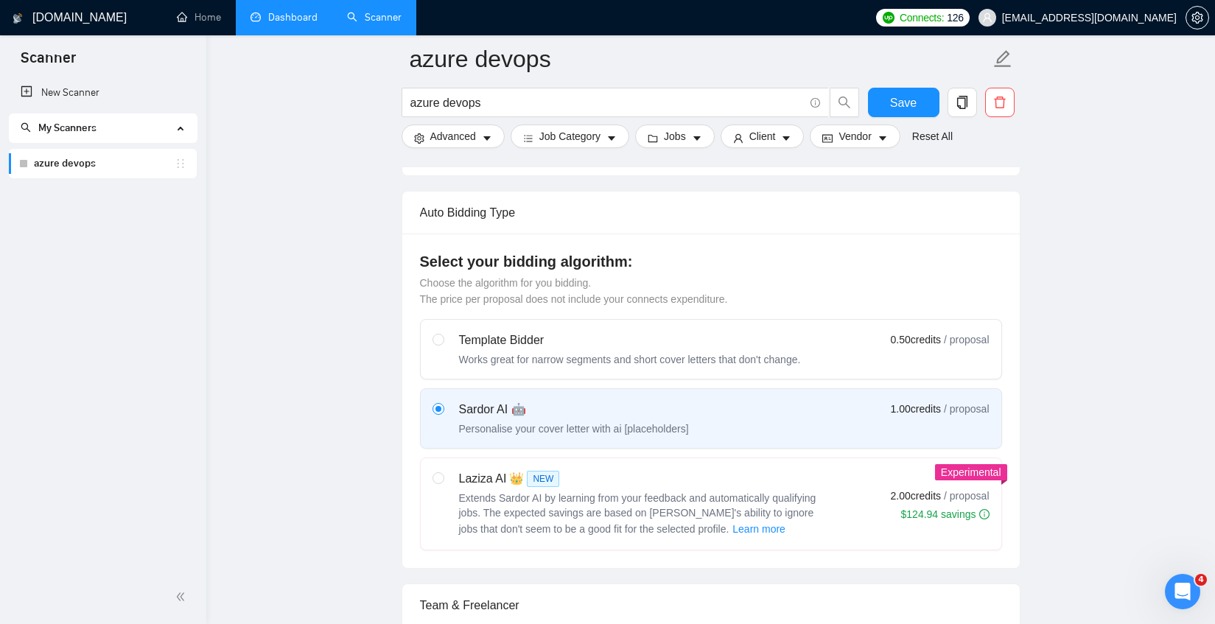
scroll to position [283, 0]
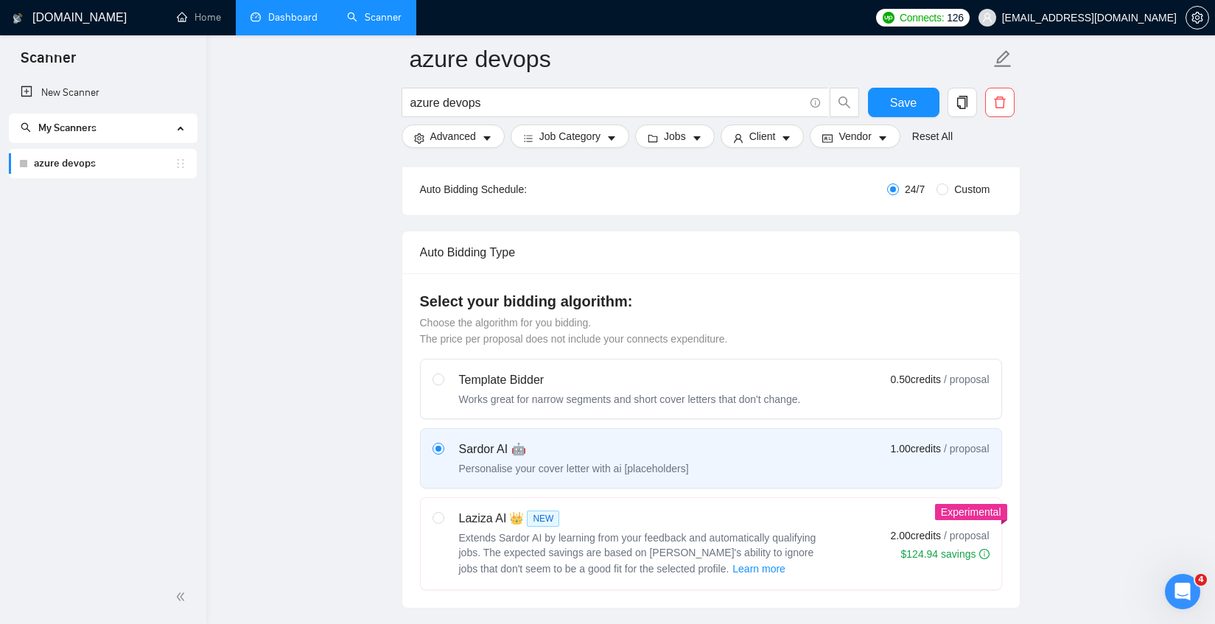
click at [949, 190] on span "Custom" at bounding box center [972, 189] width 47 height 16
click at [947, 190] on input "Custom" at bounding box center [943, 190] width 12 height 12
radio input "true"
radio input "false"
checkbox input "true"
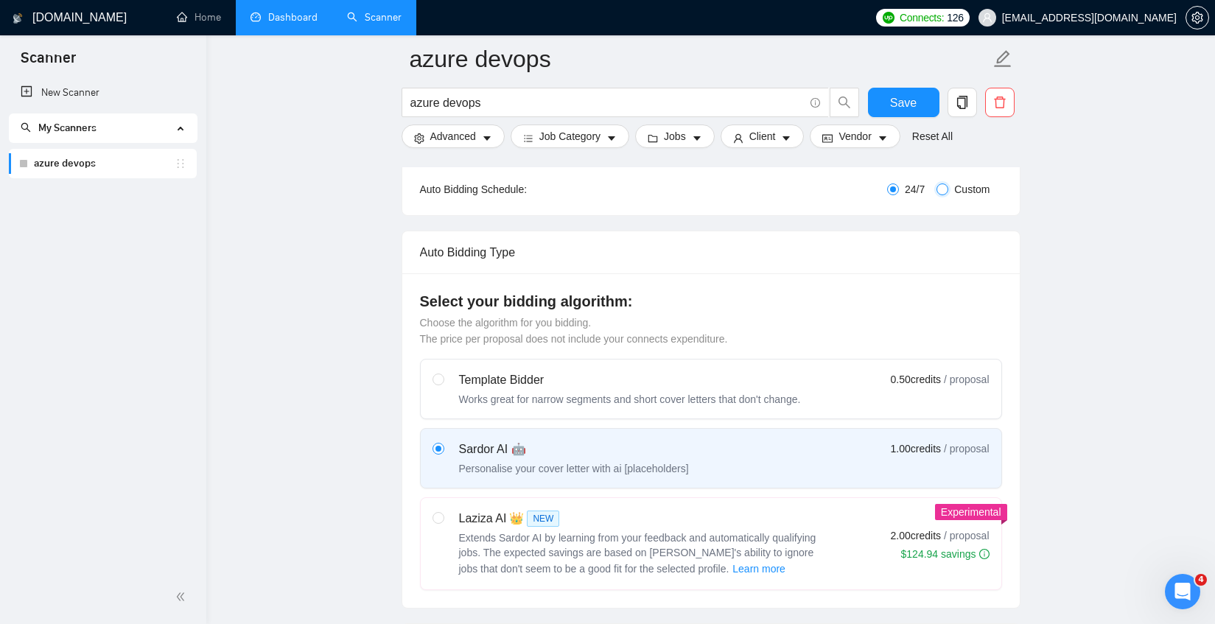
checkbox input "true"
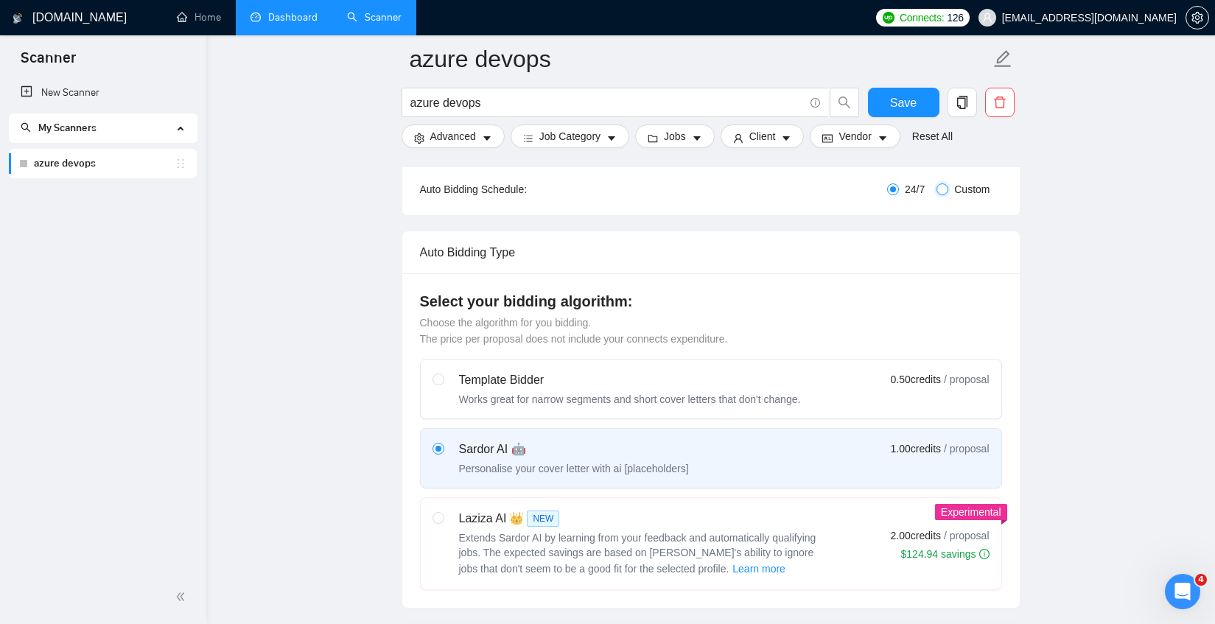
checkbox input "true"
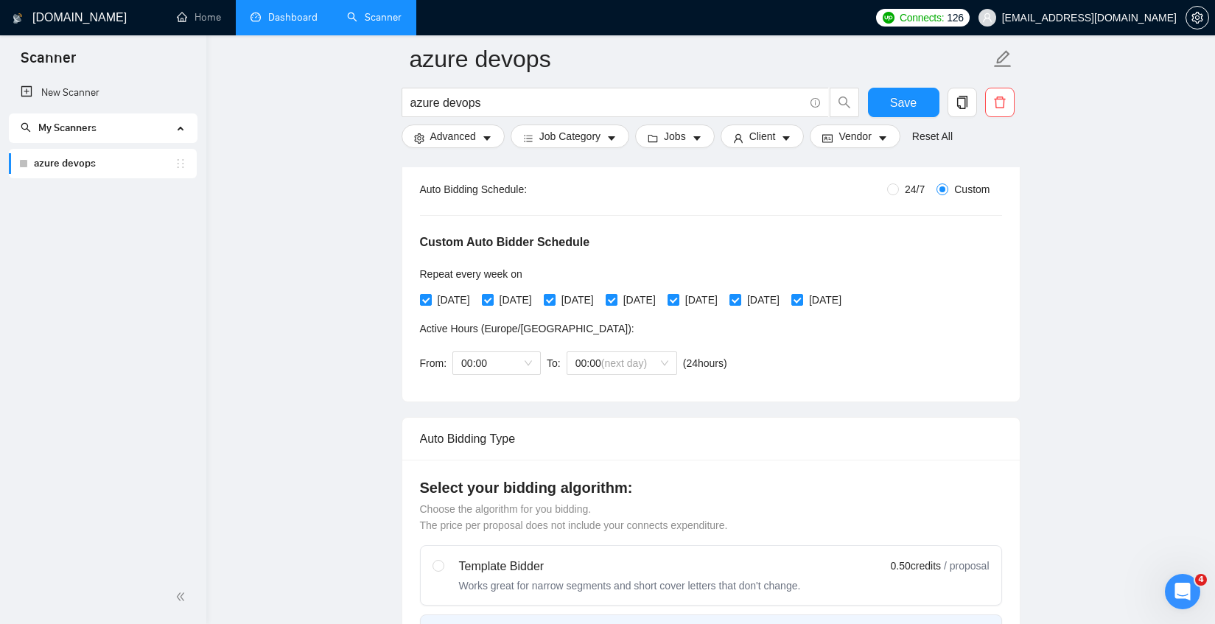
click at [855, 184] on div "24/7 Custom" at bounding box center [808, 189] width 388 height 16
click at [890, 186] on input "24/7" at bounding box center [893, 190] width 12 height 12
radio input "true"
radio input "false"
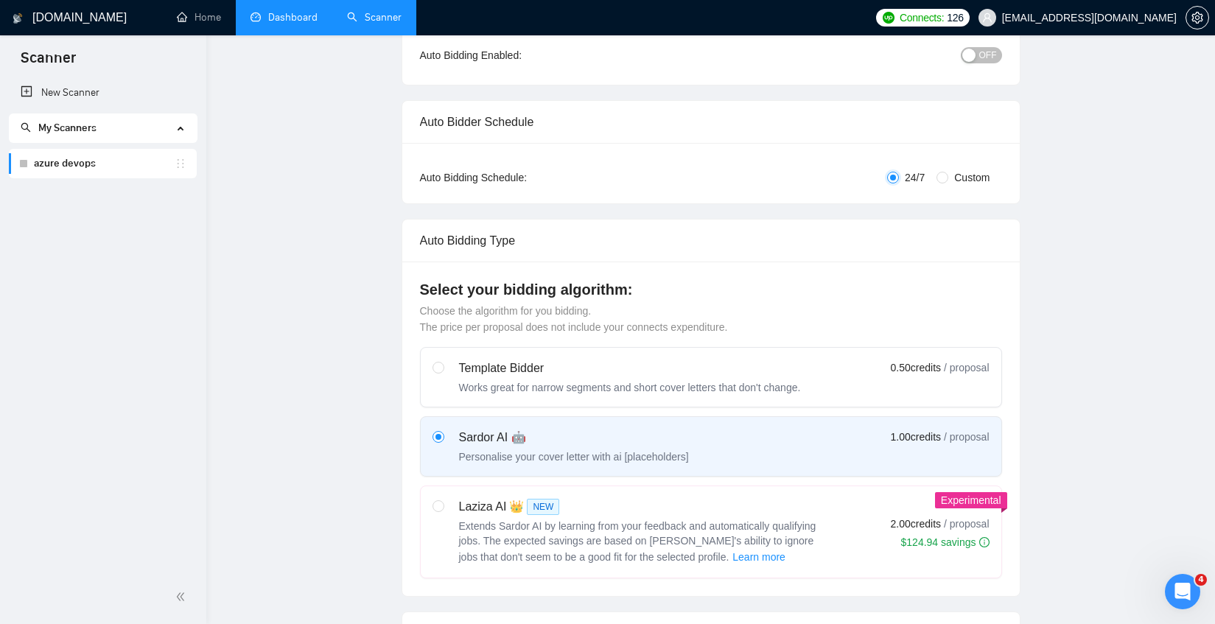
scroll to position [0, 0]
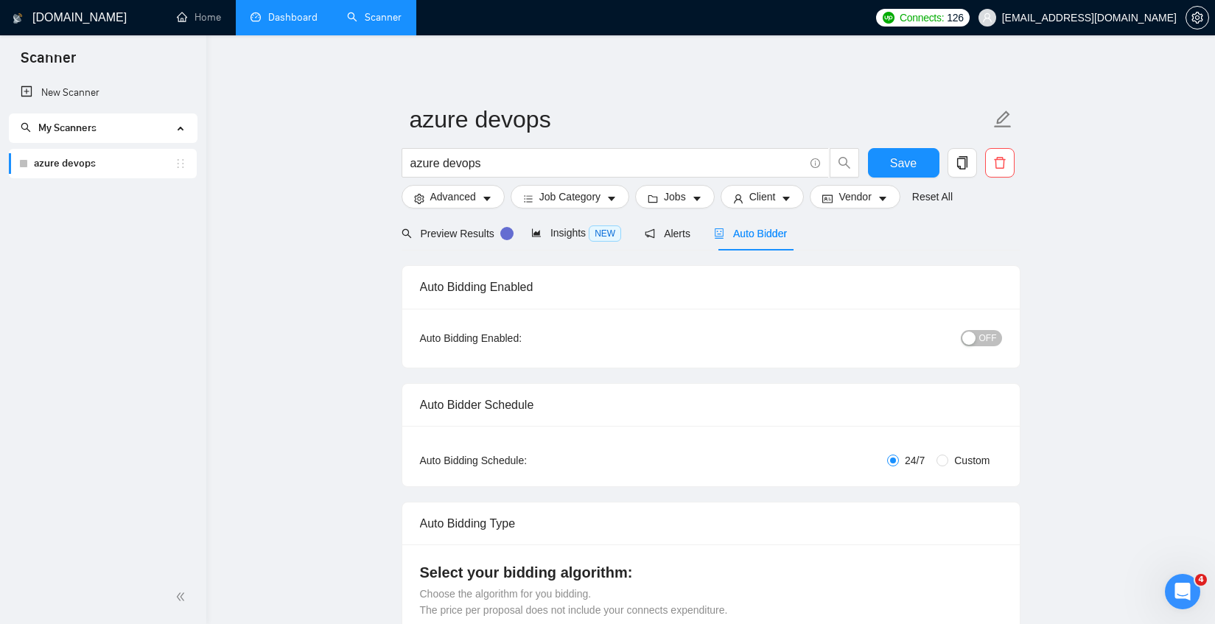
click at [976, 339] on div "button" at bounding box center [969, 338] width 13 height 13
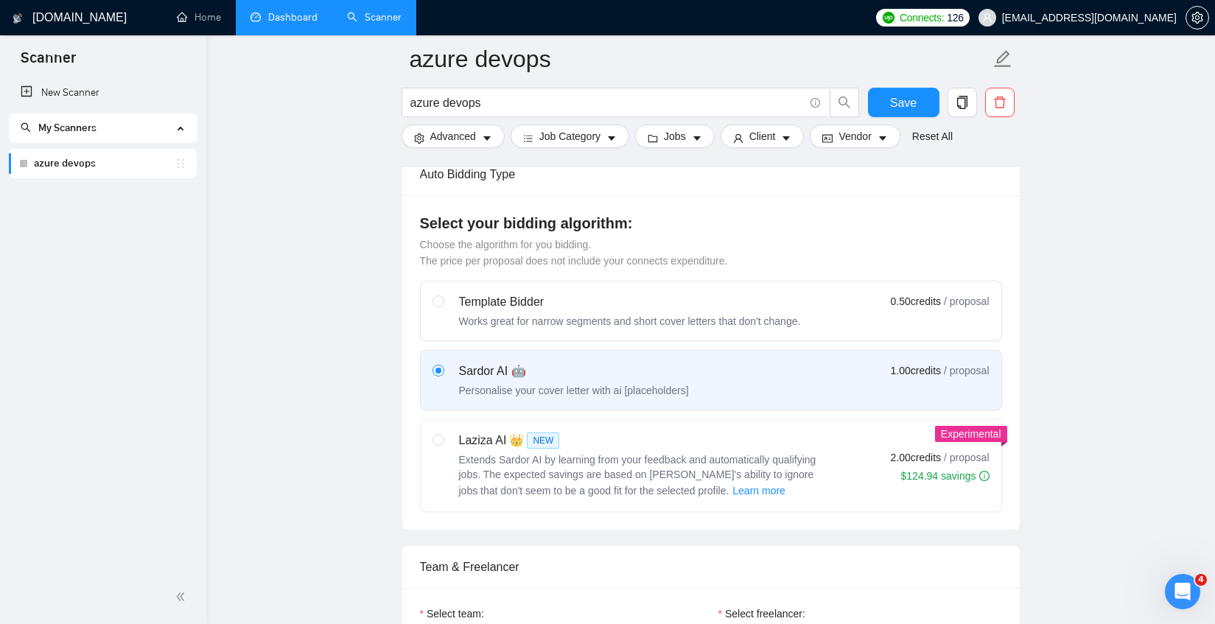
scroll to position [625, 0]
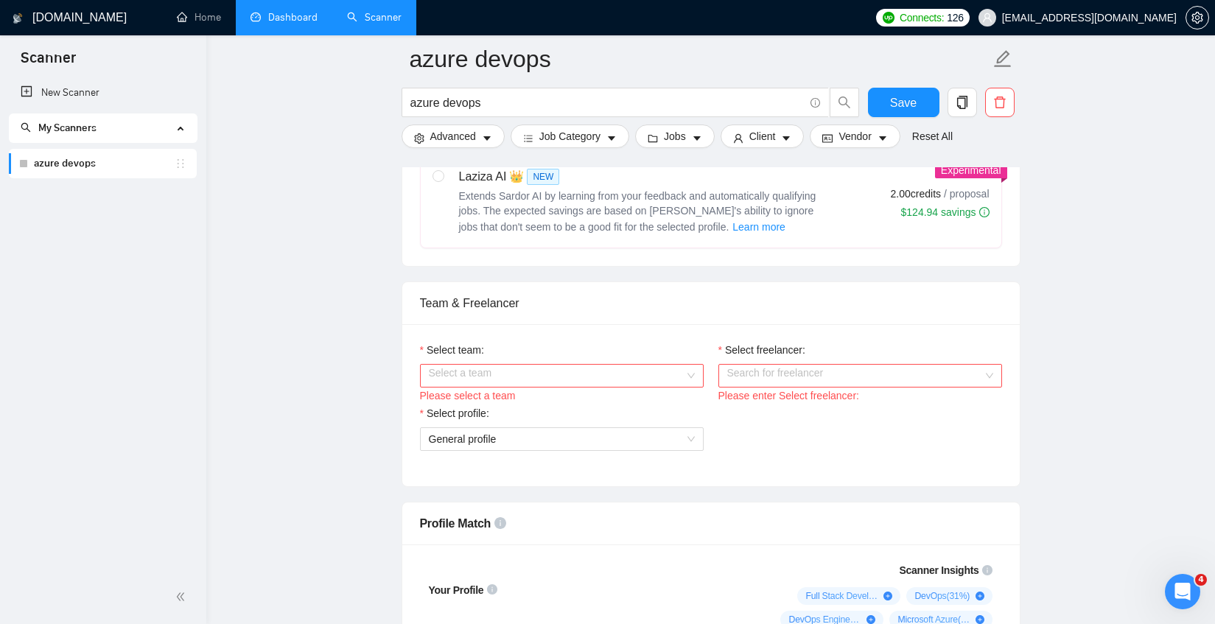
click at [514, 376] on input "Select team:" at bounding box center [557, 376] width 256 height 22
click at [481, 403] on div "softimply" at bounding box center [561, 405] width 266 height 16
click at [775, 371] on input "Select freelancer:" at bounding box center [856, 376] width 256 height 22
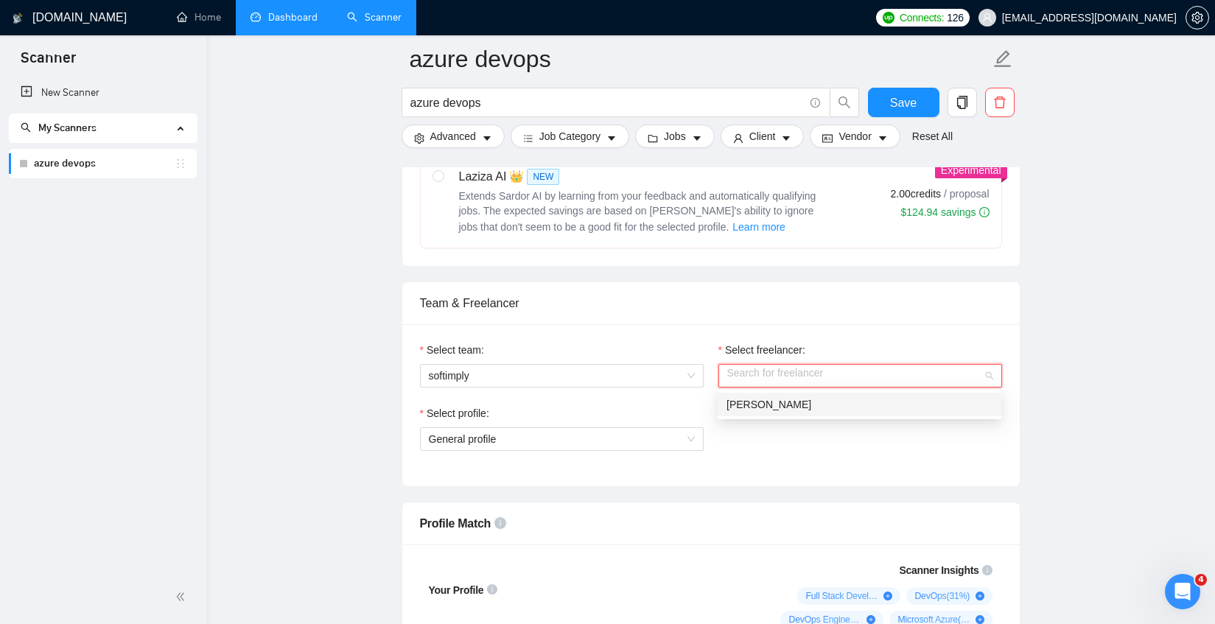
click at [761, 400] on span "[PERSON_NAME]" at bounding box center [769, 405] width 85 height 12
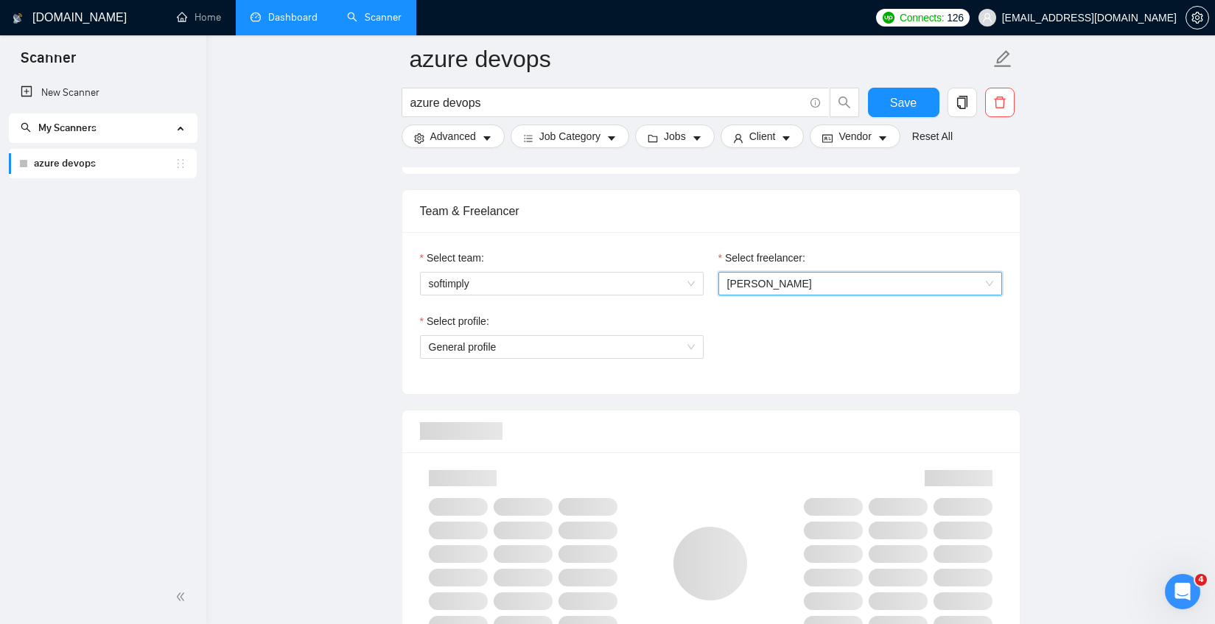
scroll to position [800, 0]
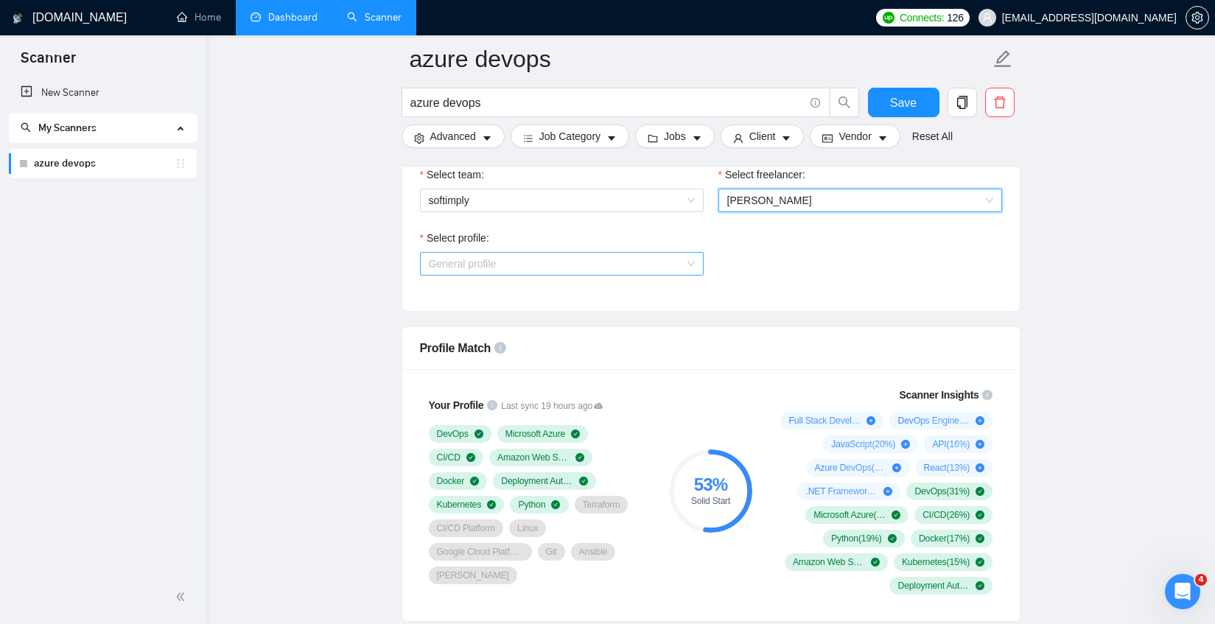
click at [562, 266] on span "General profile" at bounding box center [562, 264] width 266 height 22
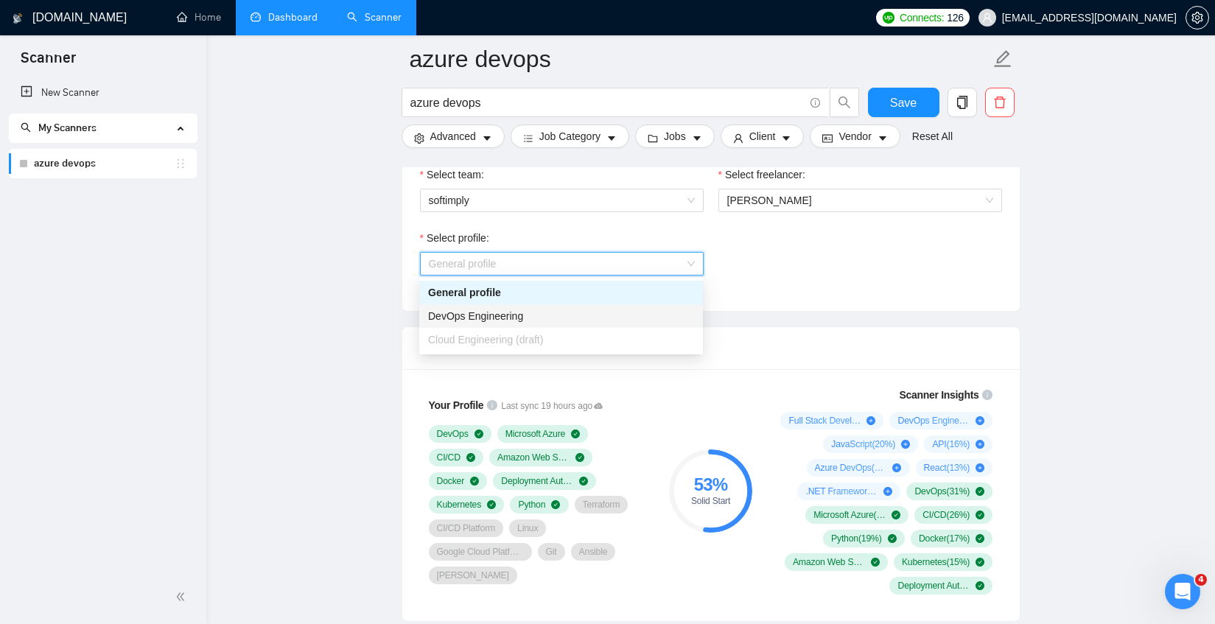
click at [484, 319] on span "DevOps Engineering" at bounding box center [475, 316] width 95 height 12
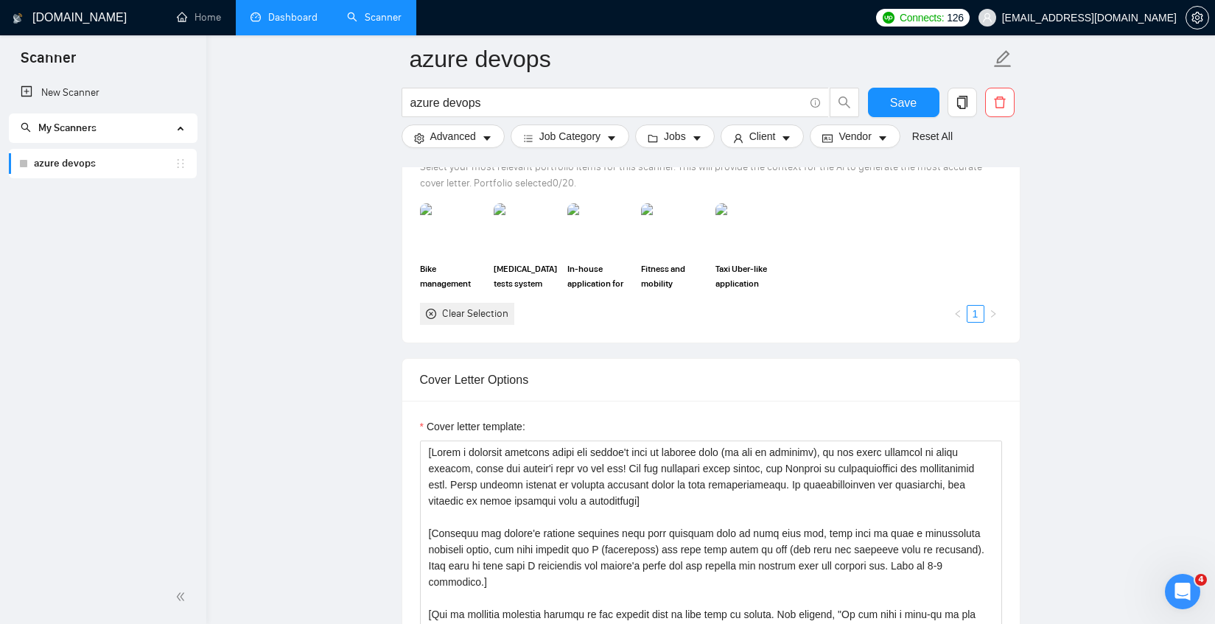
scroll to position [1374, 0]
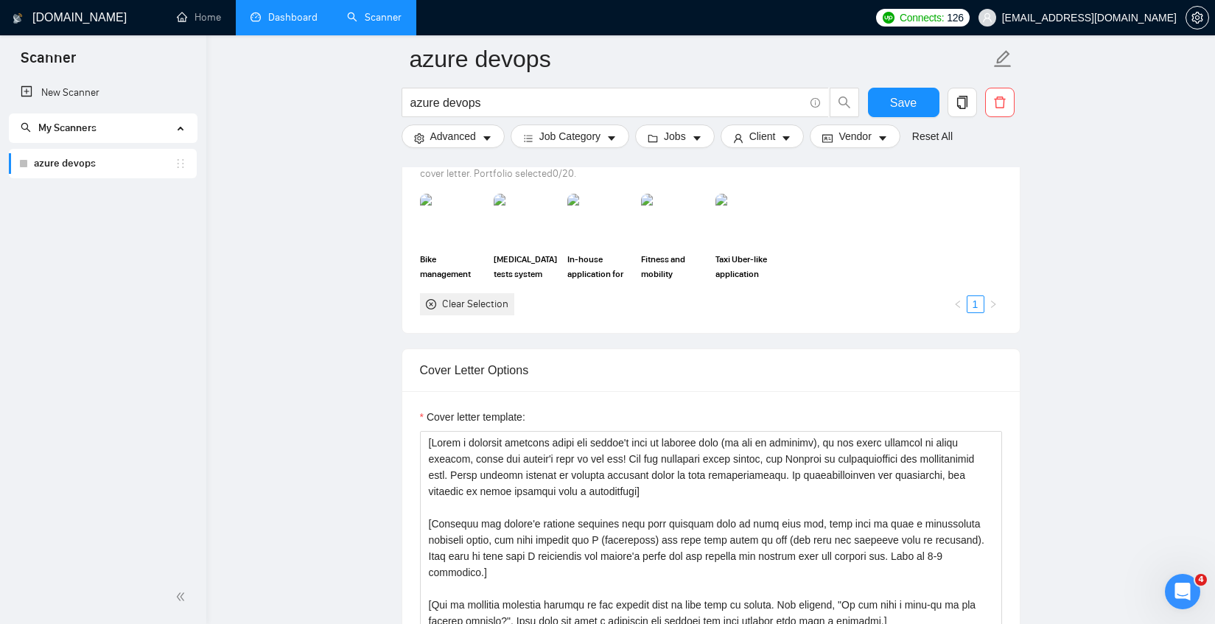
click at [445, 307] on div "Clear Selection" at bounding box center [475, 304] width 66 height 16
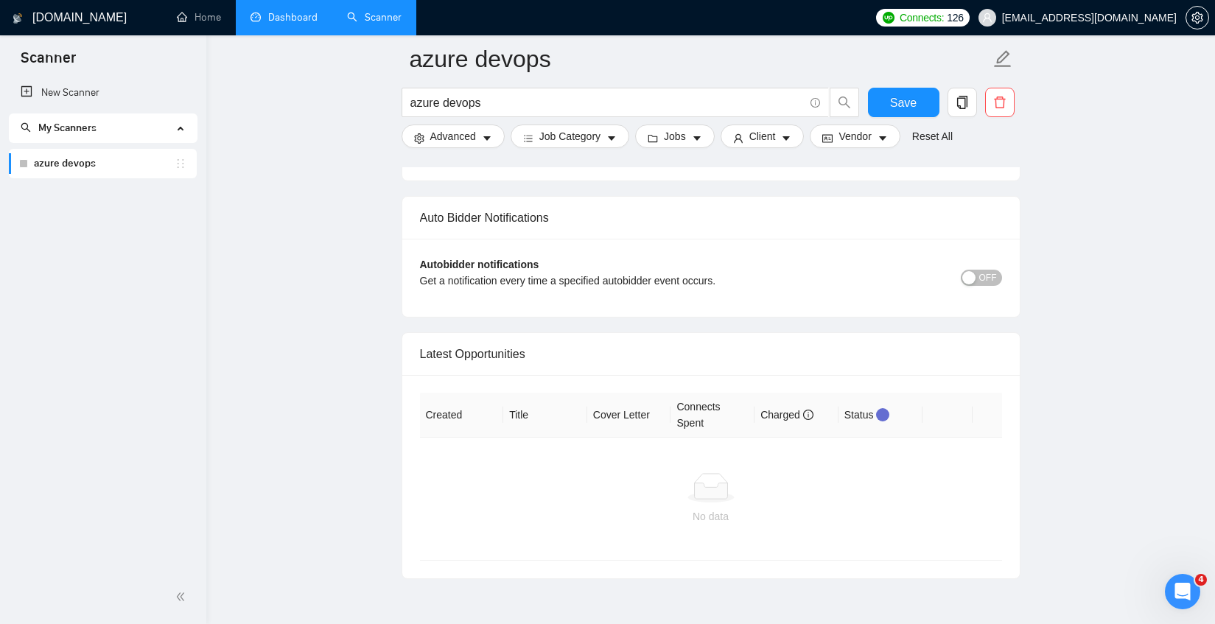
scroll to position [3472, 0]
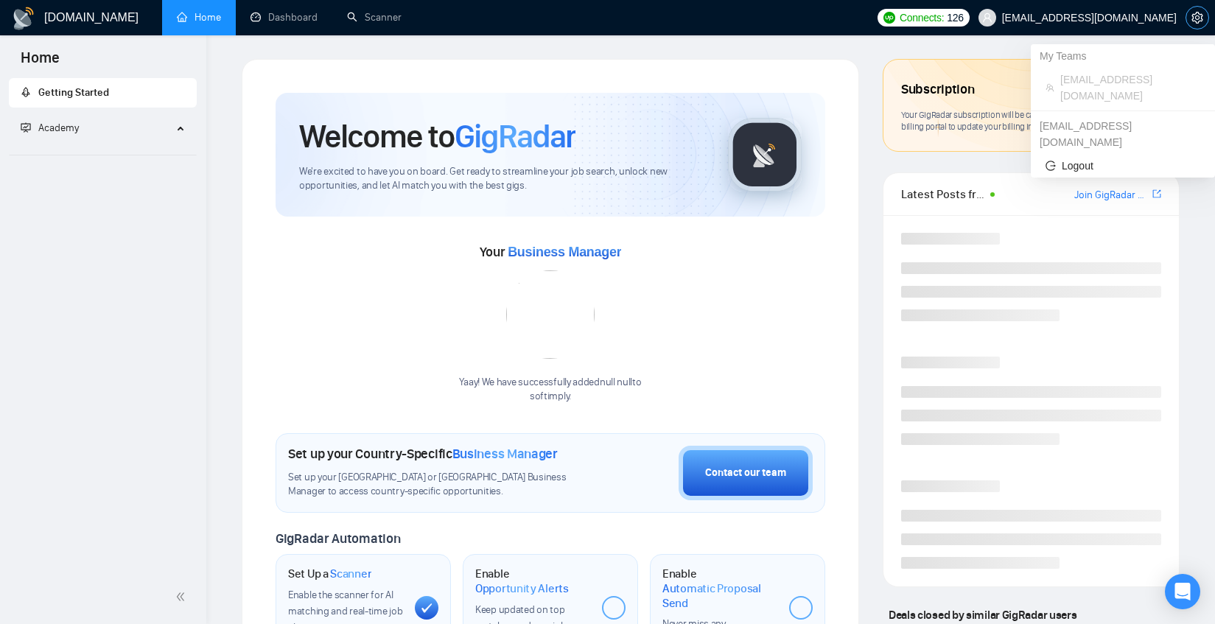
click at [1204, 20] on span "setting" at bounding box center [1198, 18] width 22 height 12
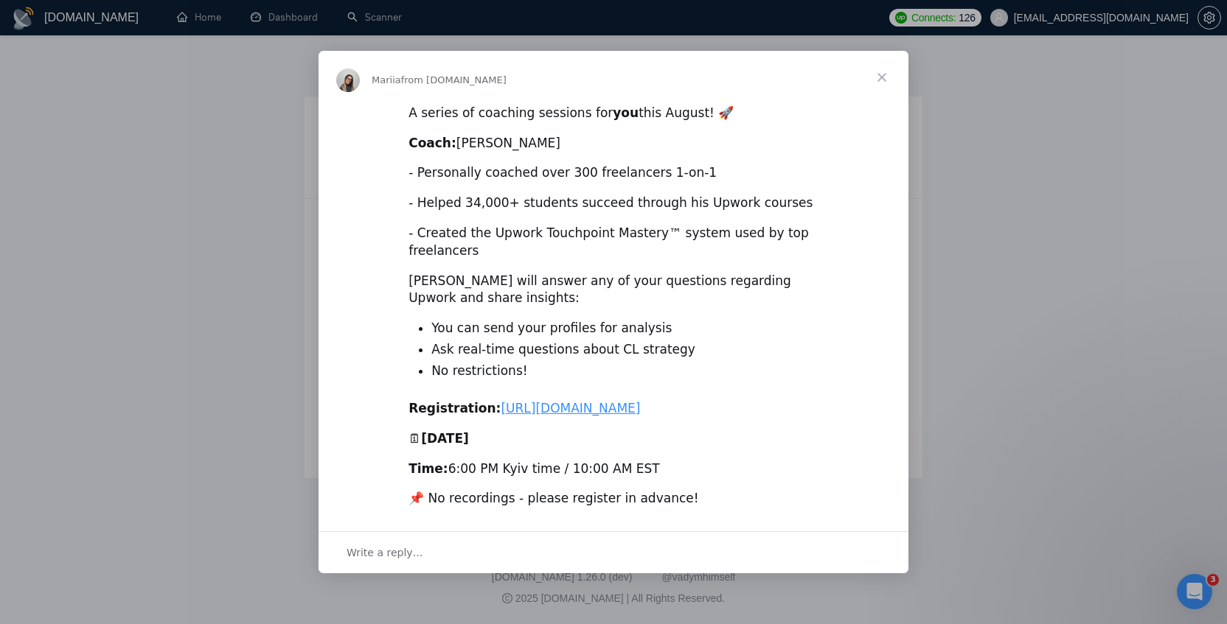
click at [882, 55] on span "Close" at bounding box center [881, 77] width 53 height 53
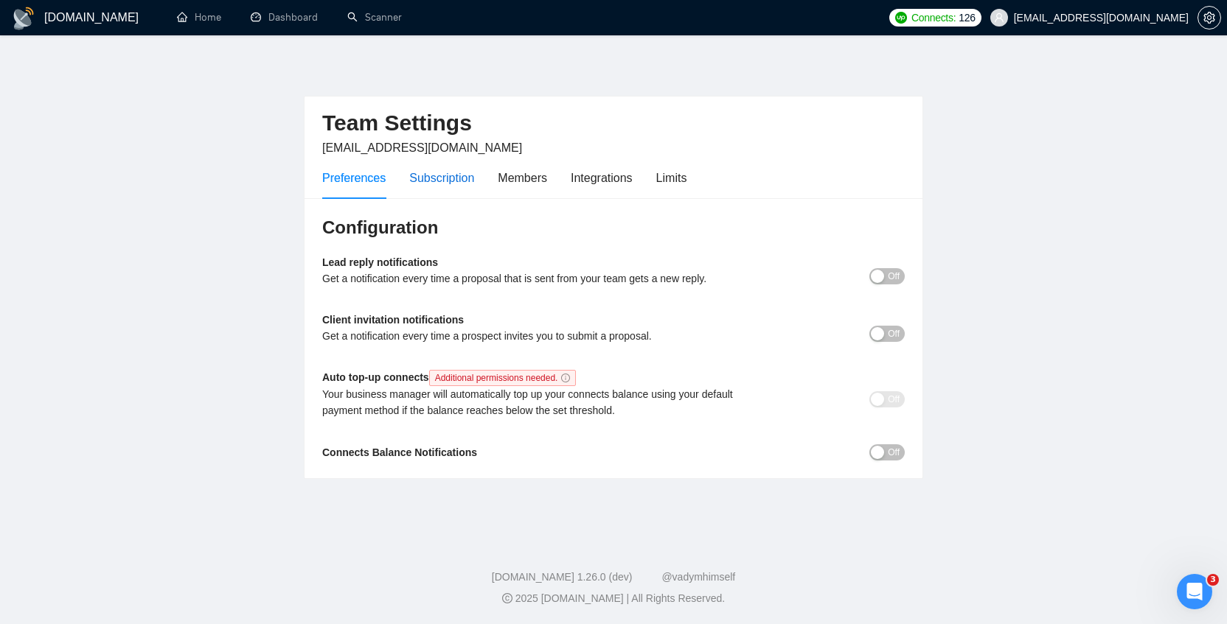
click at [434, 175] on div "Subscription" at bounding box center [441, 178] width 65 height 18
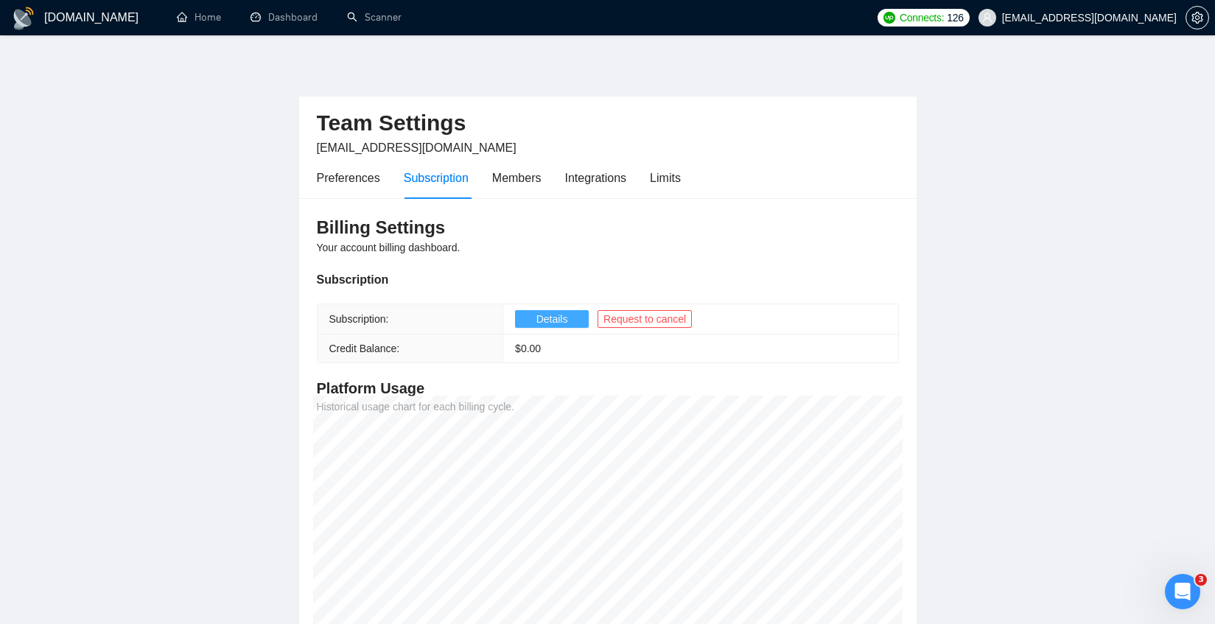
click at [548, 321] on span "Details" at bounding box center [553, 319] width 32 height 16
